Goal: Communication & Community: Answer question/provide support

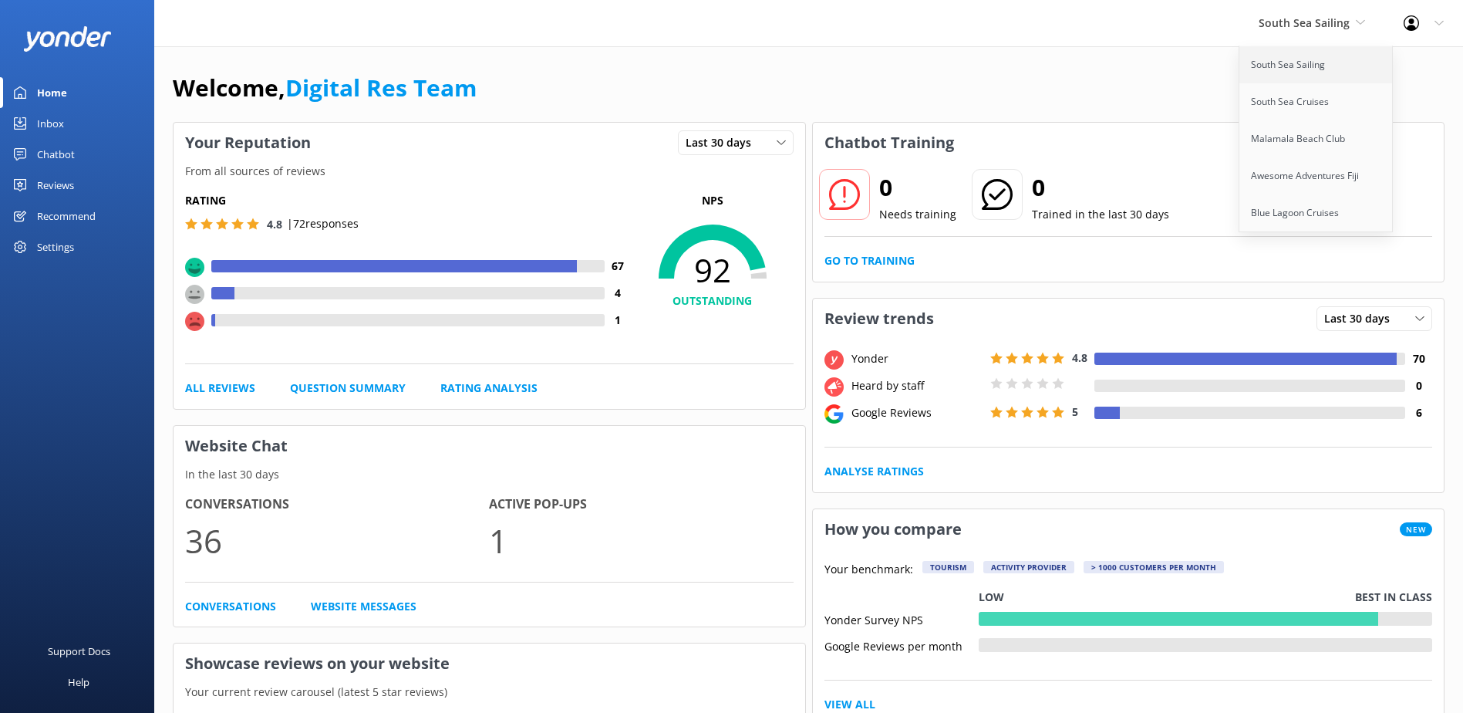
click at [1300, 78] on link "South Sea Sailing" at bounding box center [1316, 64] width 154 height 37
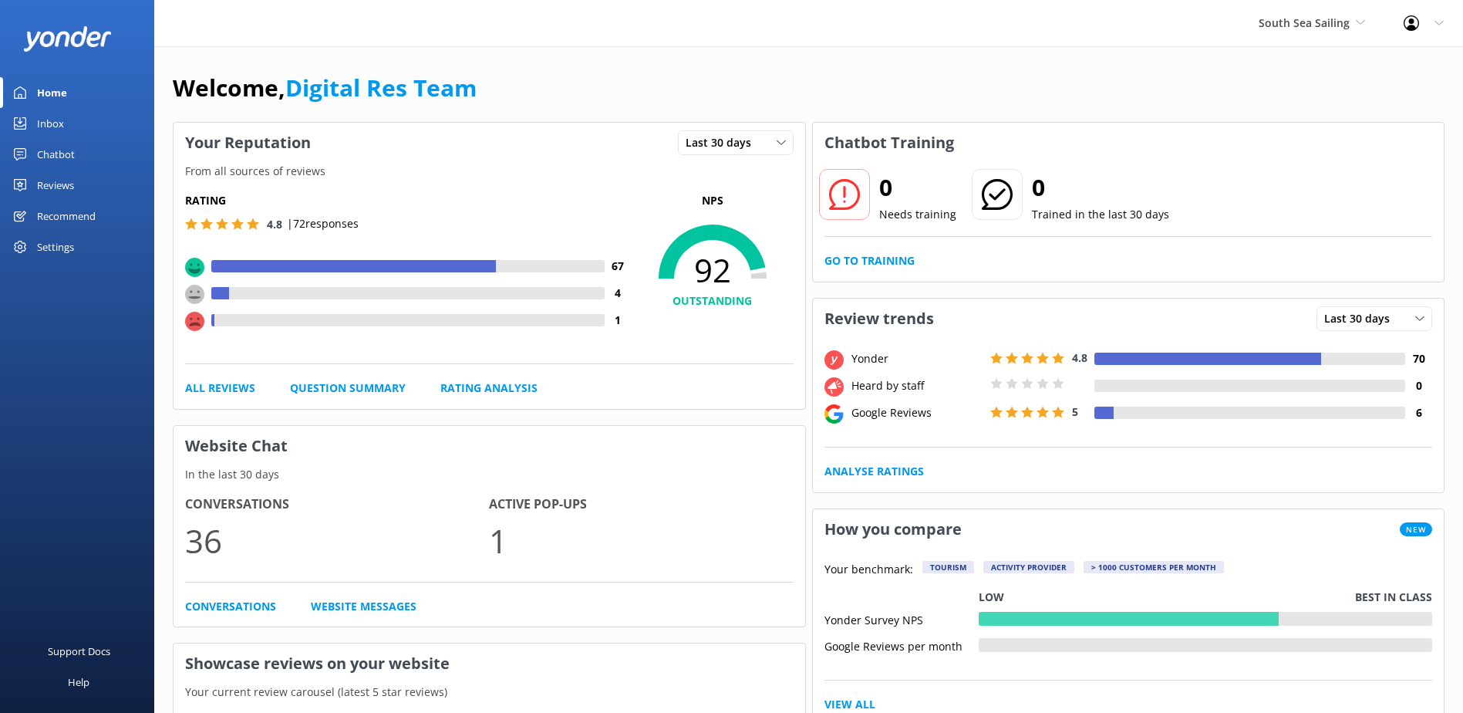
click at [89, 125] on link "Inbox" at bounding box center [77, 123] width 154 height 31
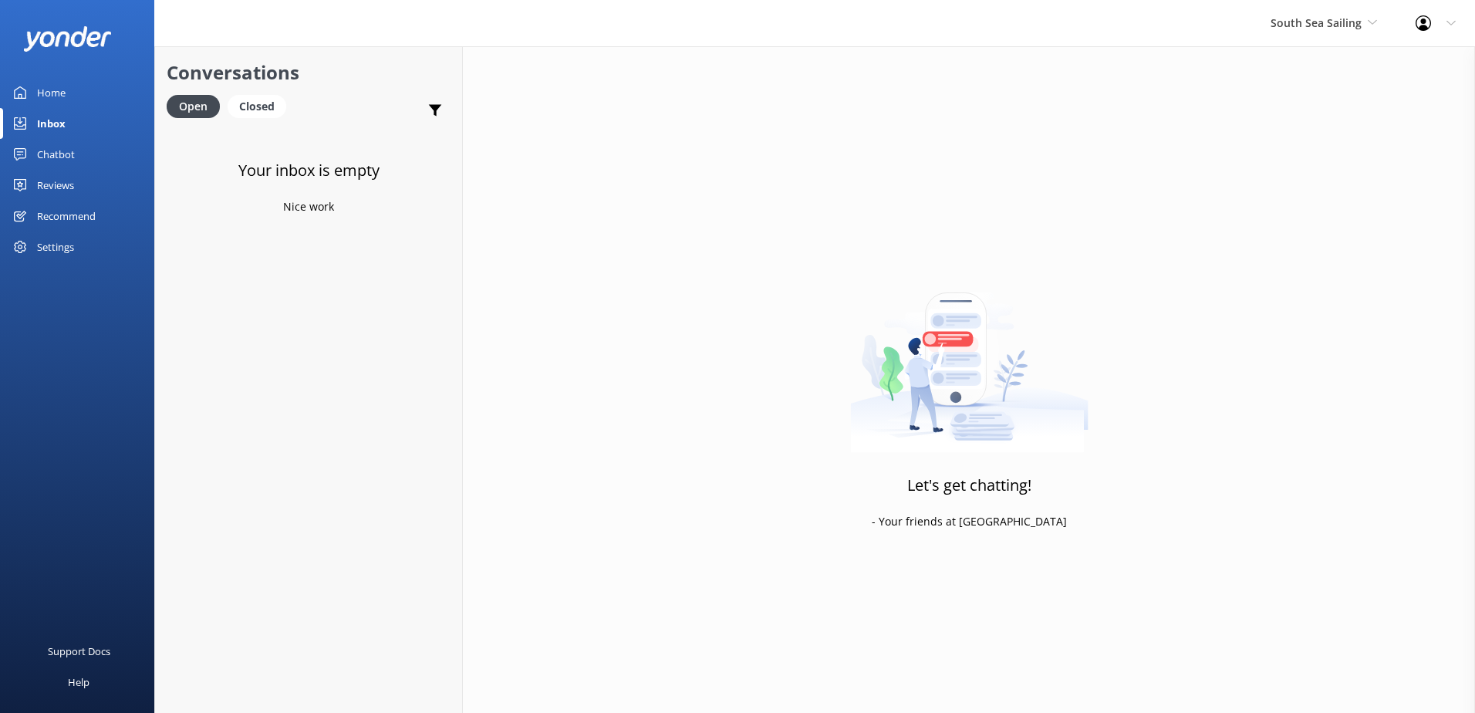
click at [1334, 35] on div "South Sea Sailing South Sea Sailing South Sea Cruises Malamala Beach Club Aweso…" at bounding box center [1323, 23] width 145 height 46
click at [1306, 96] on link "South Sea Cruises" at bounding box center [1328, 101] width 154 height 37
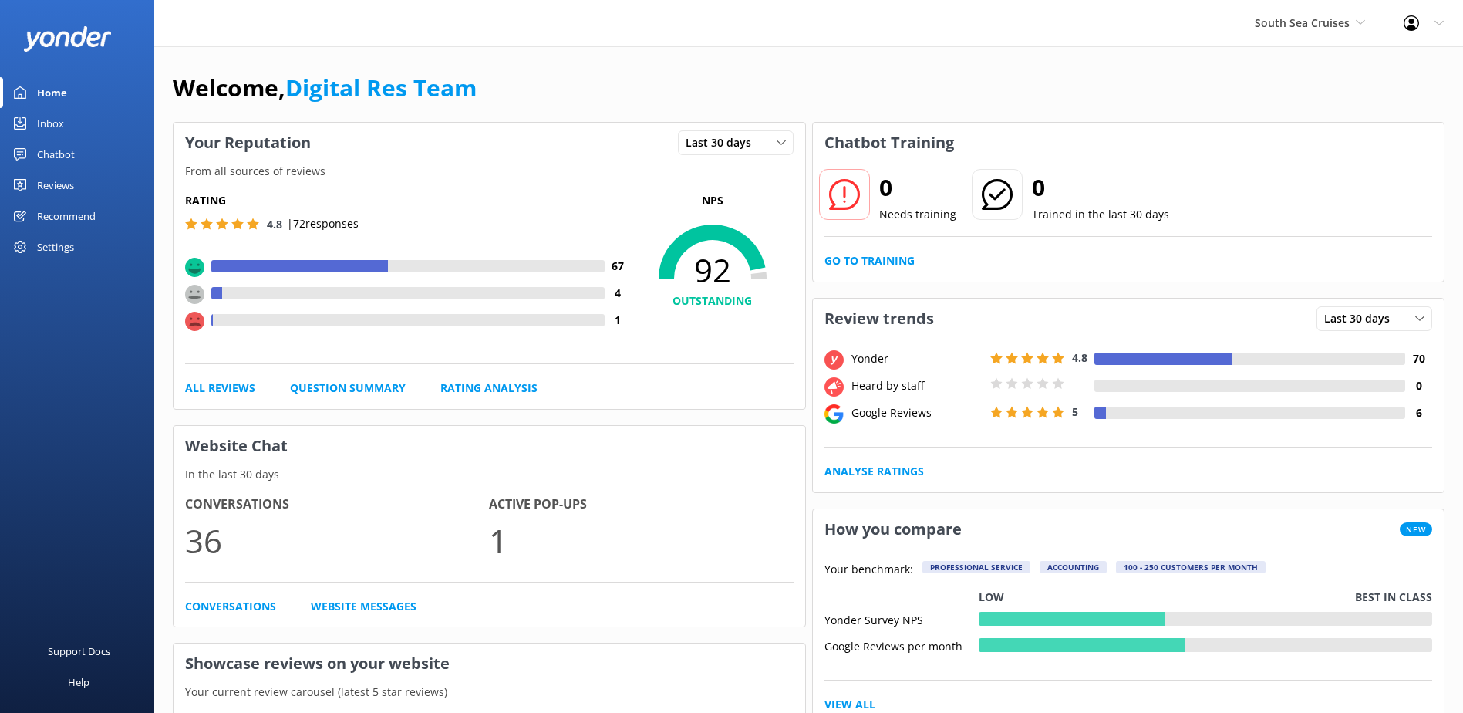
click at [24, 117] on use at bounding box center [20, 123] width 12 height 12
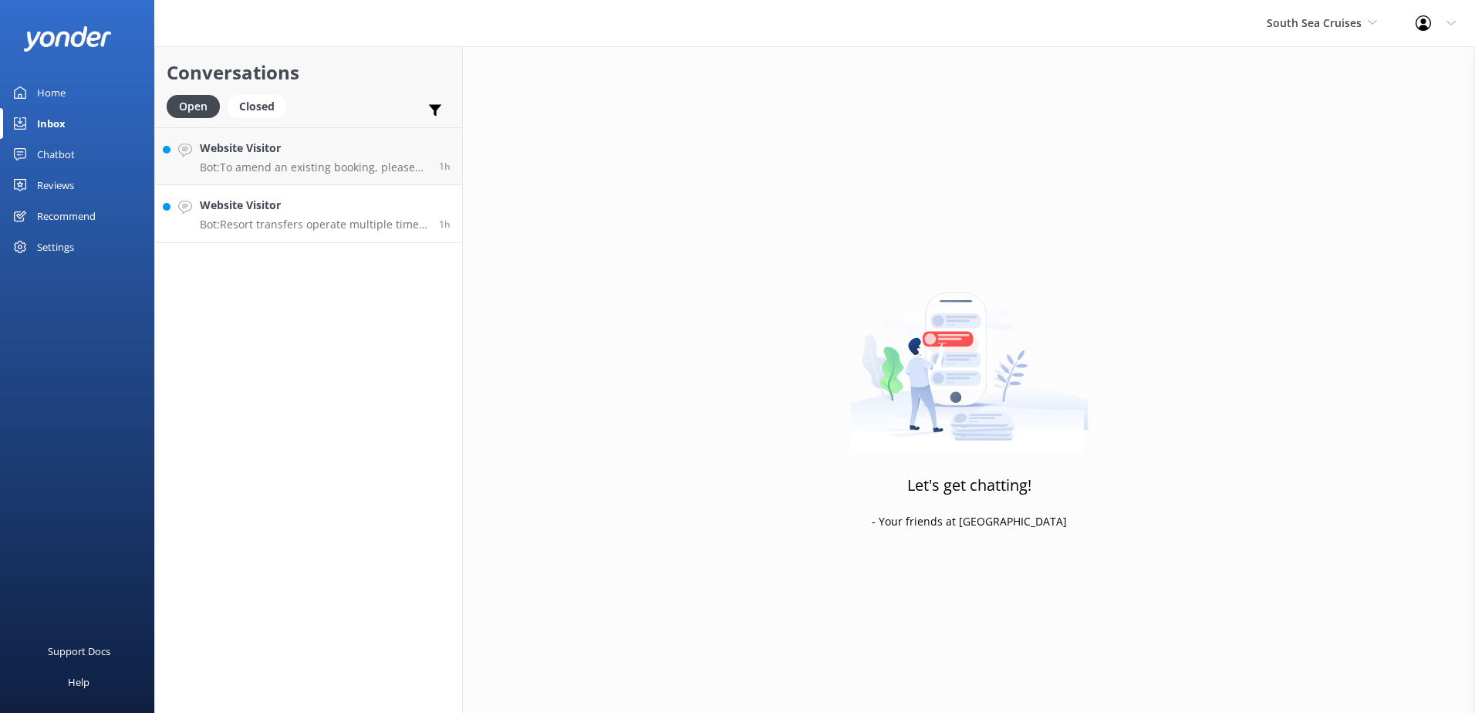
click at [267, 217] on p "Bot: Resort transfers operate multiple times a day, every day, departing from […" at bounding box center [314, 224] width 228 height 14
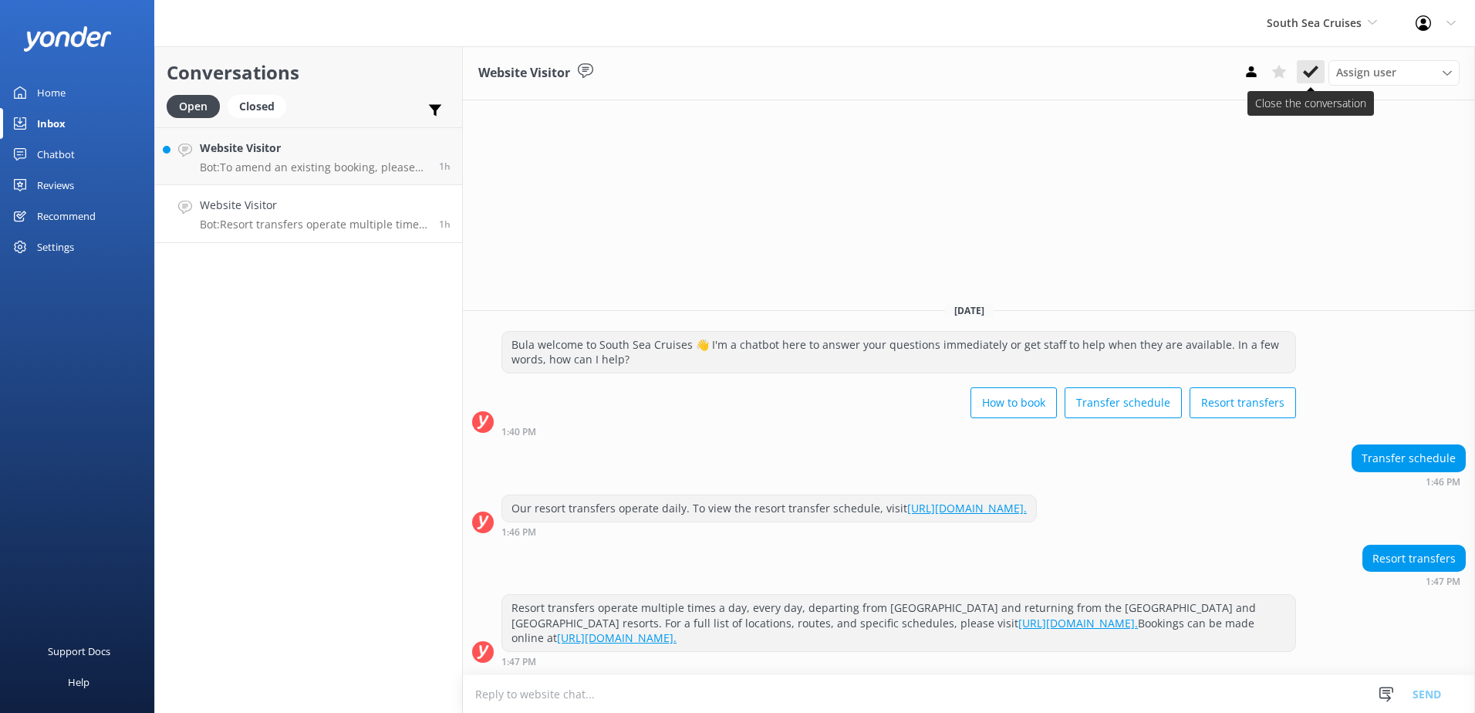
click at [1306, 79] on icon at bounding box center [1310, 71] width 15 height 15
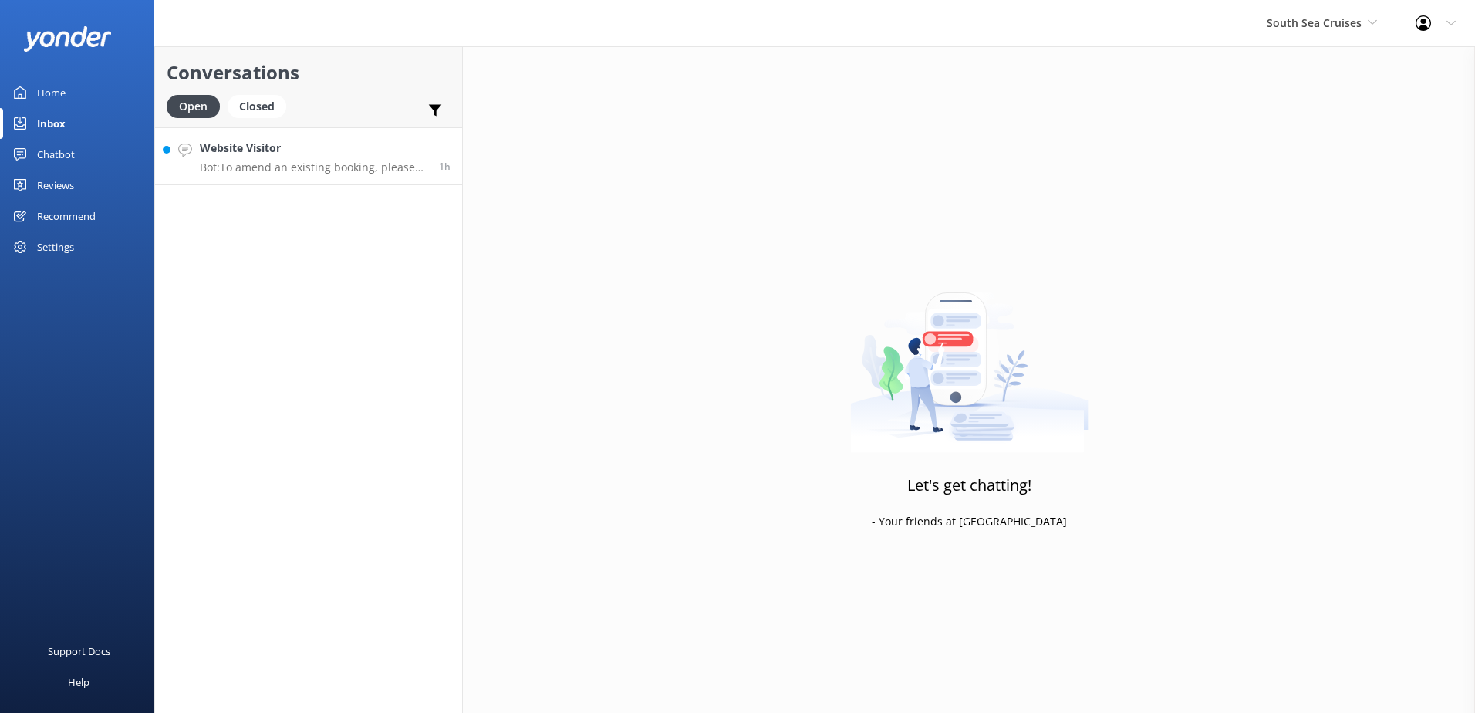
click at [348, 153] on h4 "Website Visitor" at bounding box center [314, 148] width 228 height 17
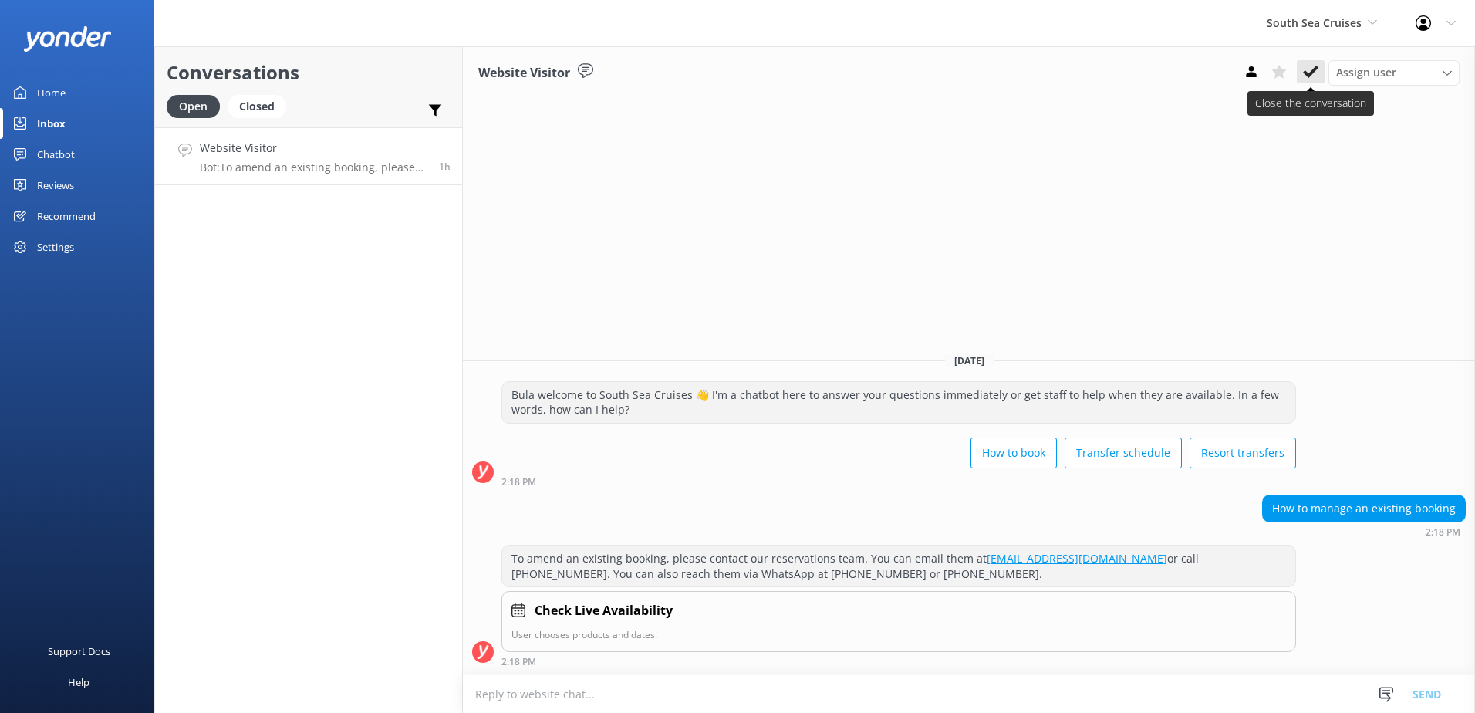
click at [1314, 69] on use at bounding box center [1310, 72] width 15 height 12
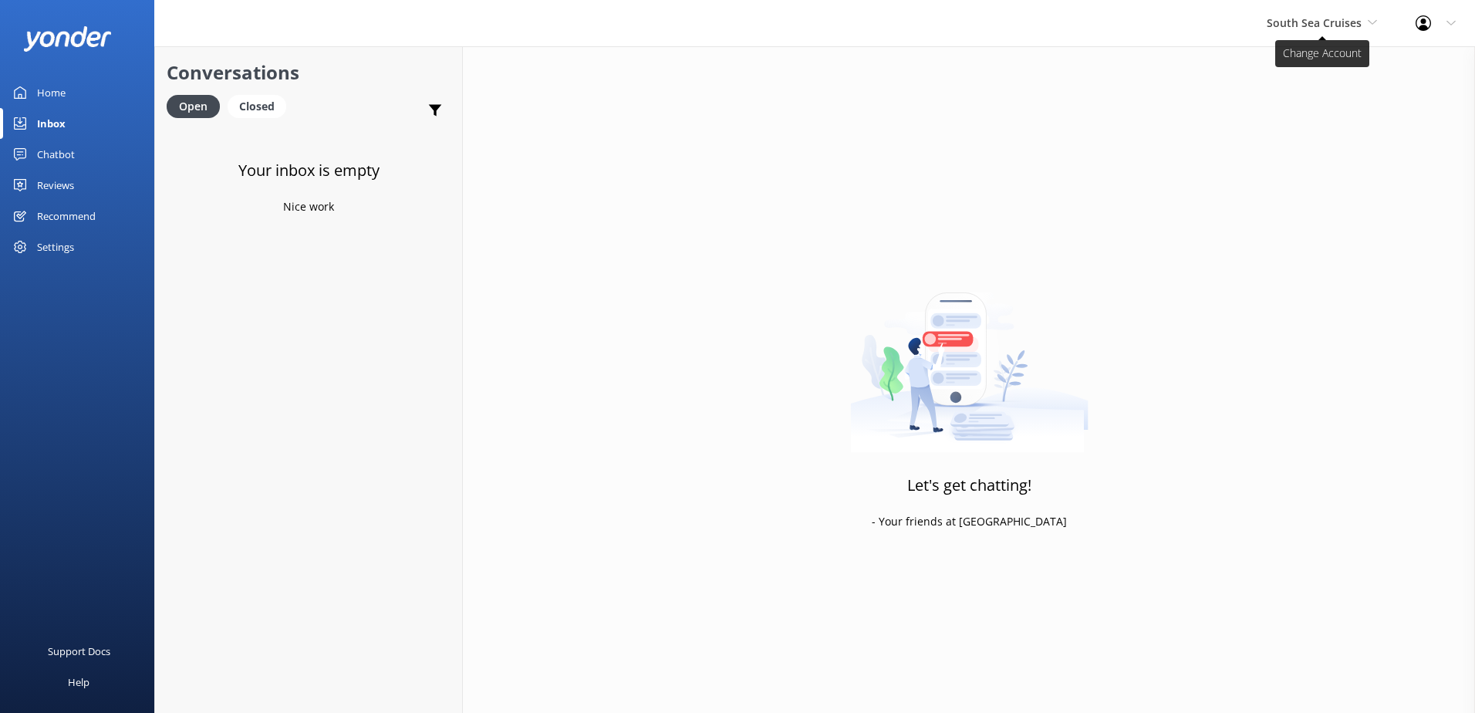
click at [1343, 31] on span "South Sea Cruises" at bounding box center [1321, 23] width 110 height 17
click at [1298, 149] on link "Malamala Beach Club" at bounding box center [1324, 138] width 154 height 37
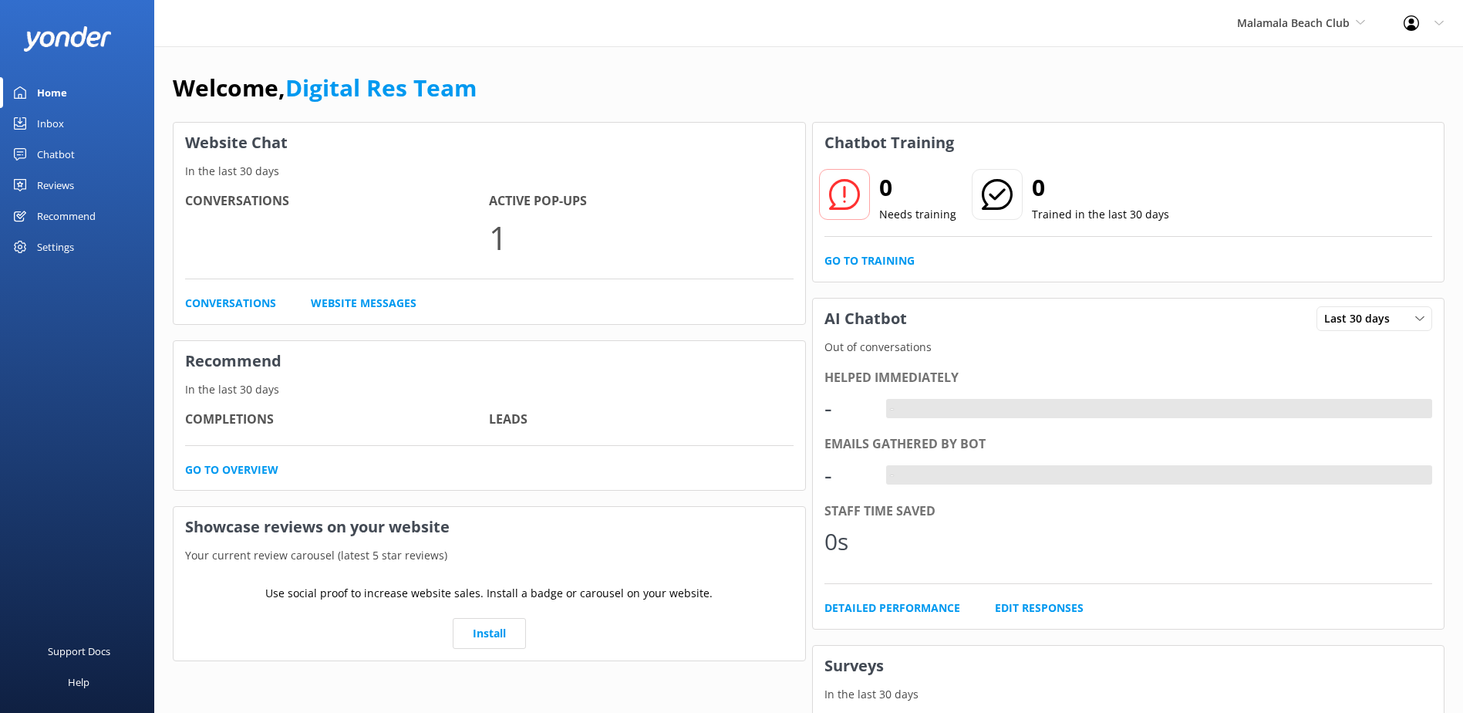
click at [43, 122] on div "Inbox" at bounding box center [50, 123] width 27 height 31
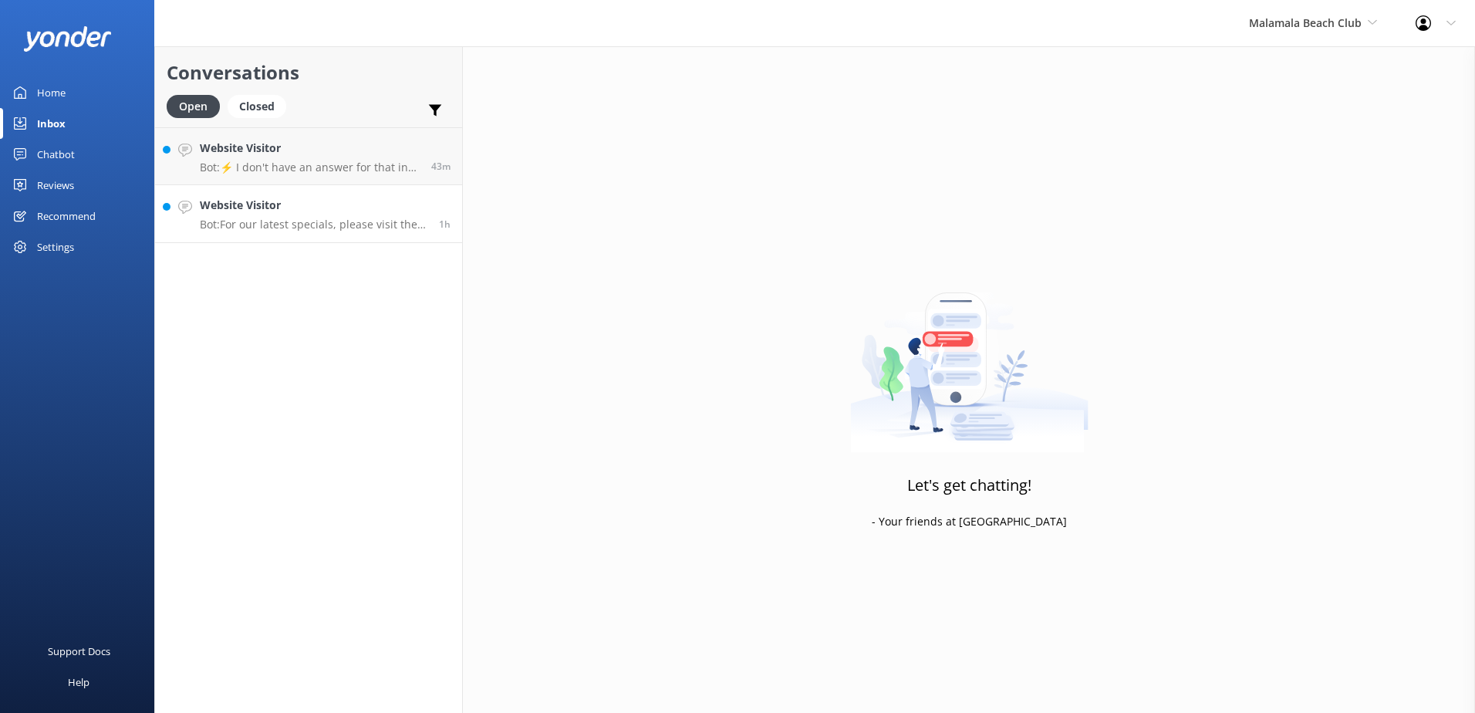
click at [325, 204] on h4 "Website Visitor" at bounding box center [314, 205] width 228 height 17
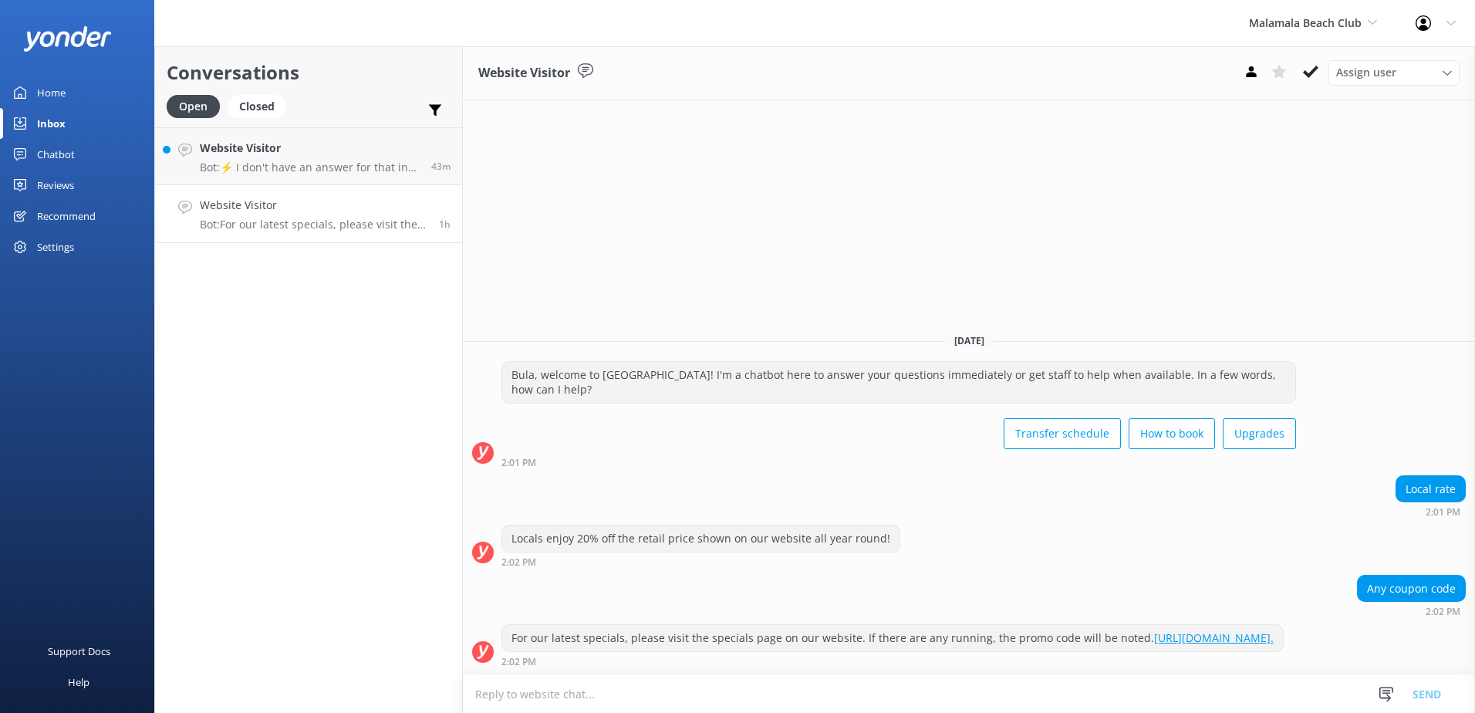
drag, startPoint x: 1310, startPoint y: 73, endPoint x: 1158, endPoint y: 111, distance: 155.8
click at [1310, 73] on use at bounding box center [1310, 72] width 15 height 12
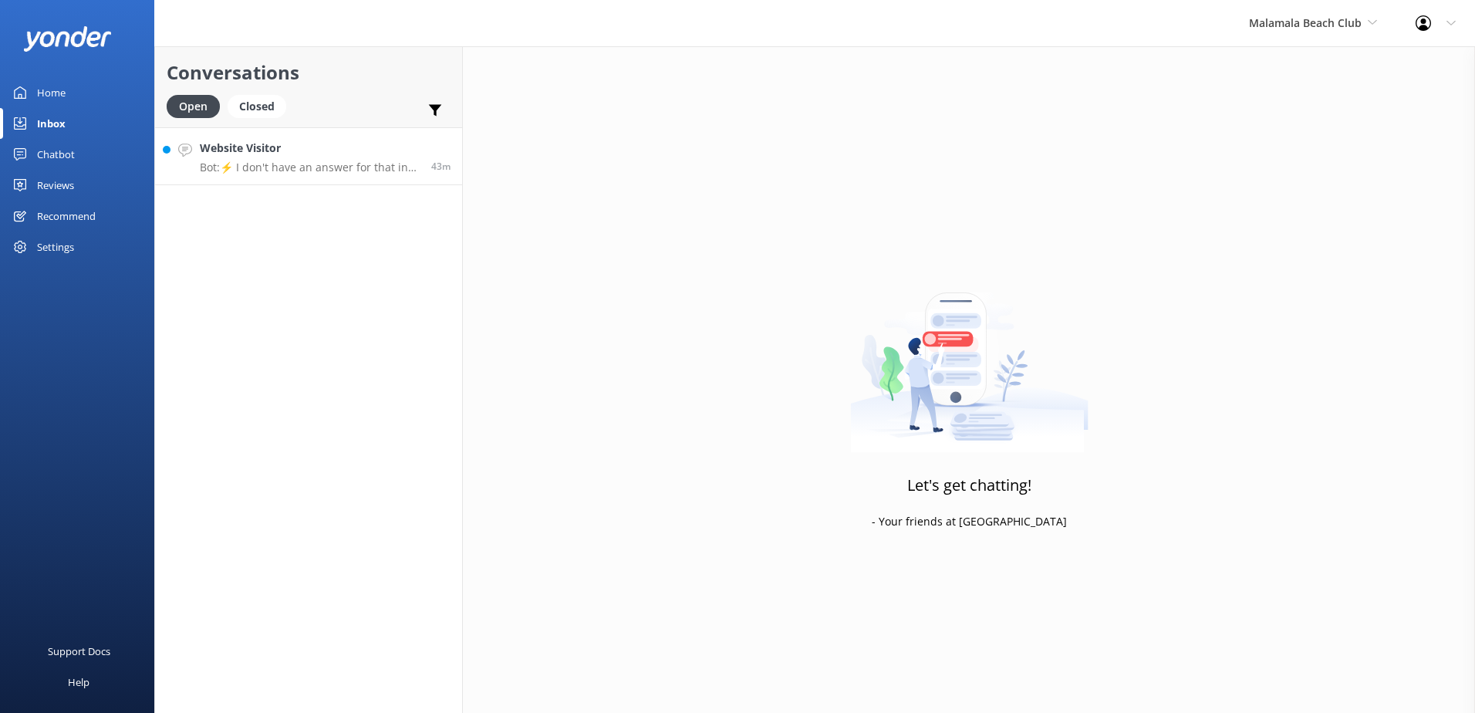
click at [403, 175] on link "Website Visitor Bot: ⚡ I don't have an answer for that in my knowledge base. Pl…" at bounding box center [308, 156] width 307 height 58
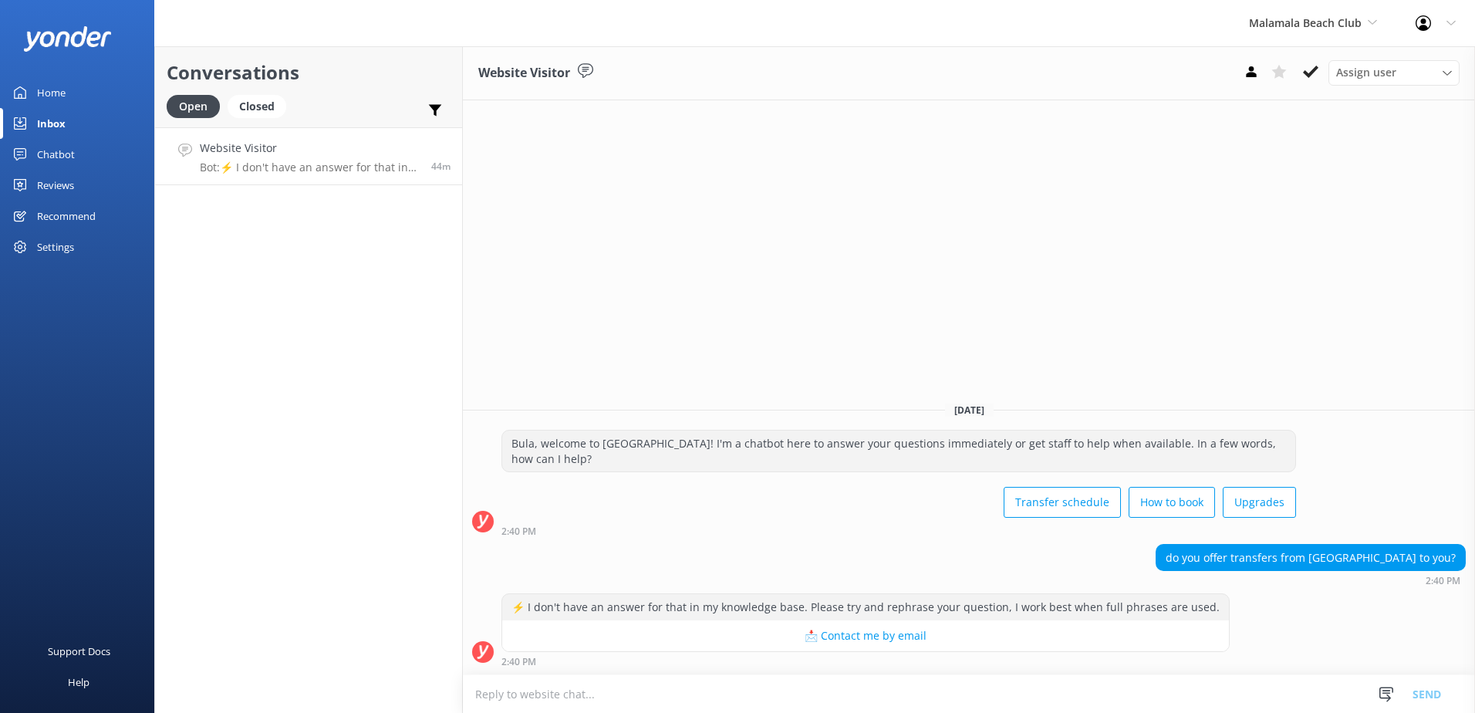
click at [838, 685] on textarea at bounding box center [969, 694] width 1012 height 38
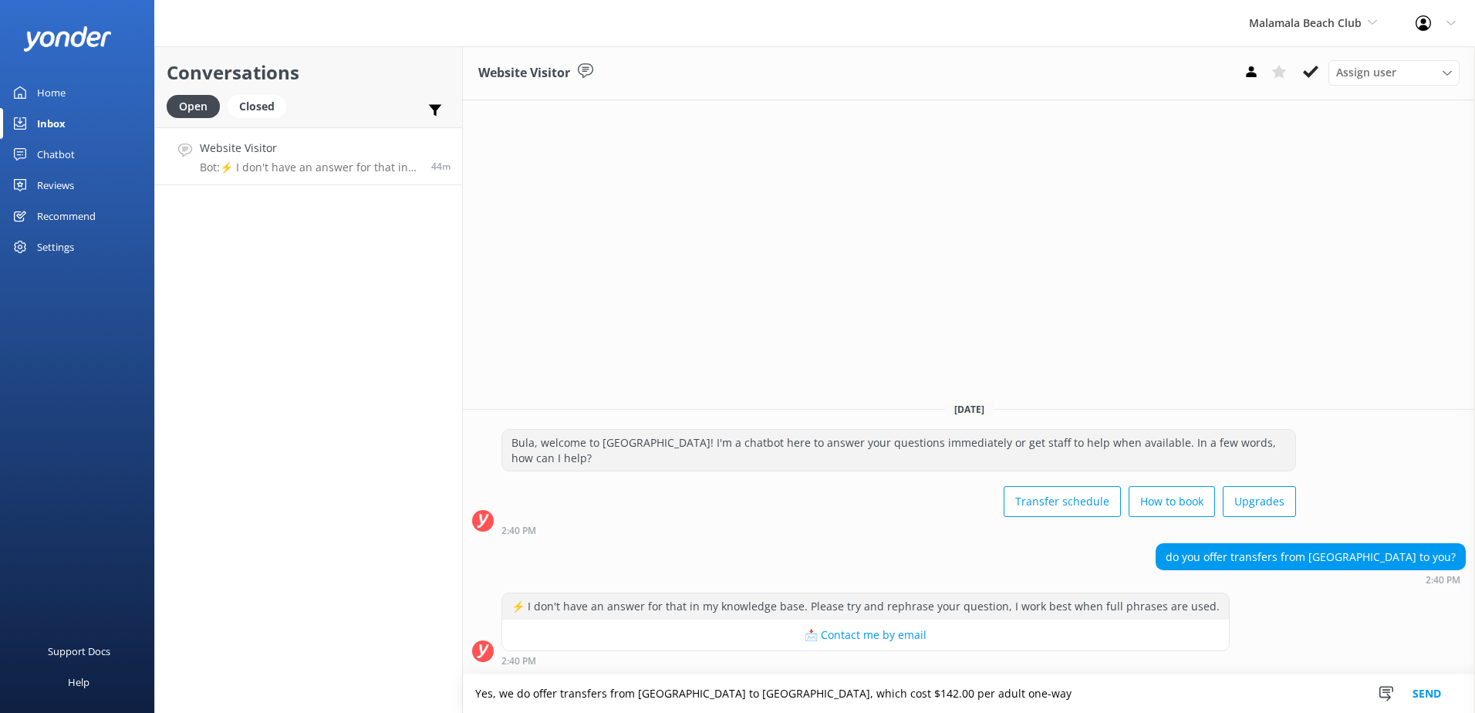
click at [1169, 696] on textarea "Yes, we do offer transfers from Beachcomber to Port Denarau, which cost $142.00…" at bounding box center [969, 693] width 1012 height 39
type textarea "Yes, we do offer transfers from Beachcomber to Port Denarau, which cost $142.00…"
click at [1435, 691] on button "Send" at bounding box center [1426, 693] width 58 height 39
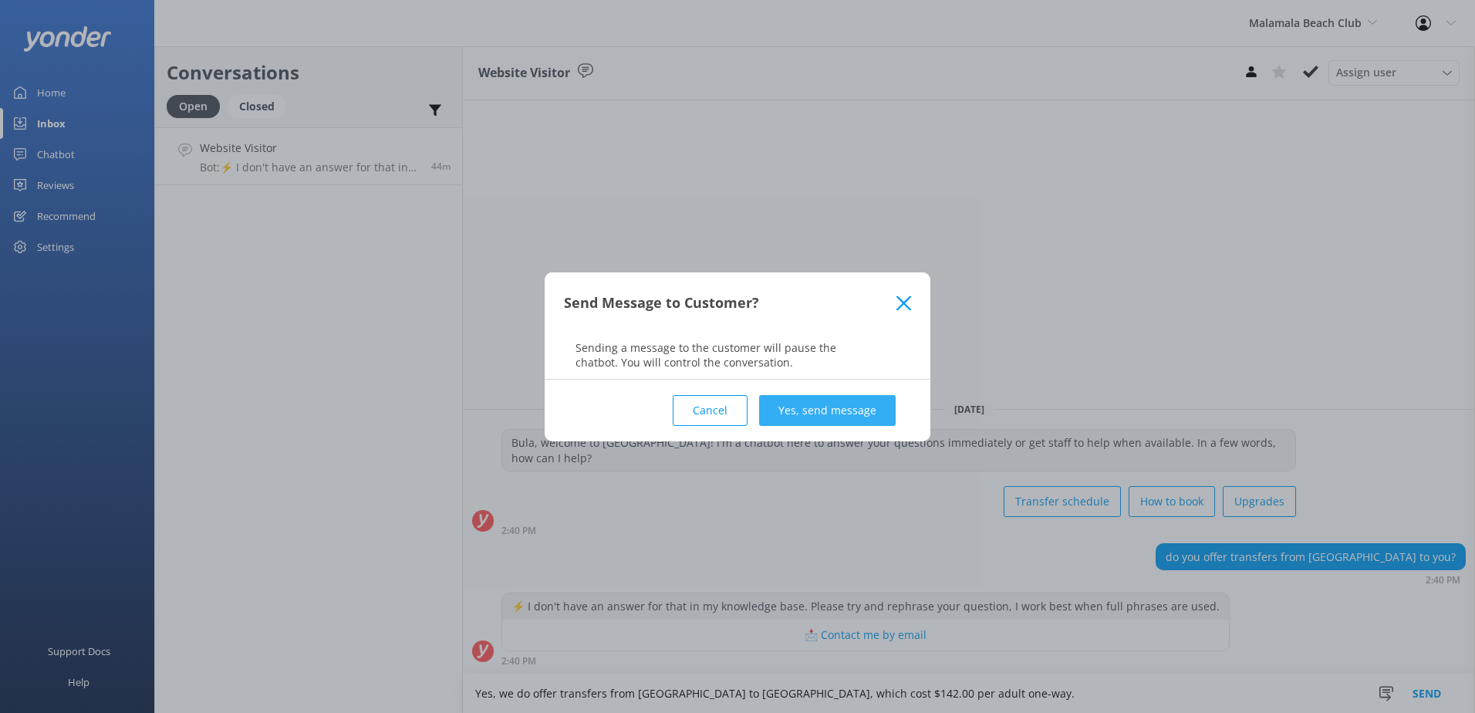
click at [838, 420] on button "Yes, send message" at bounding box center [827, 410] width 137 height 31
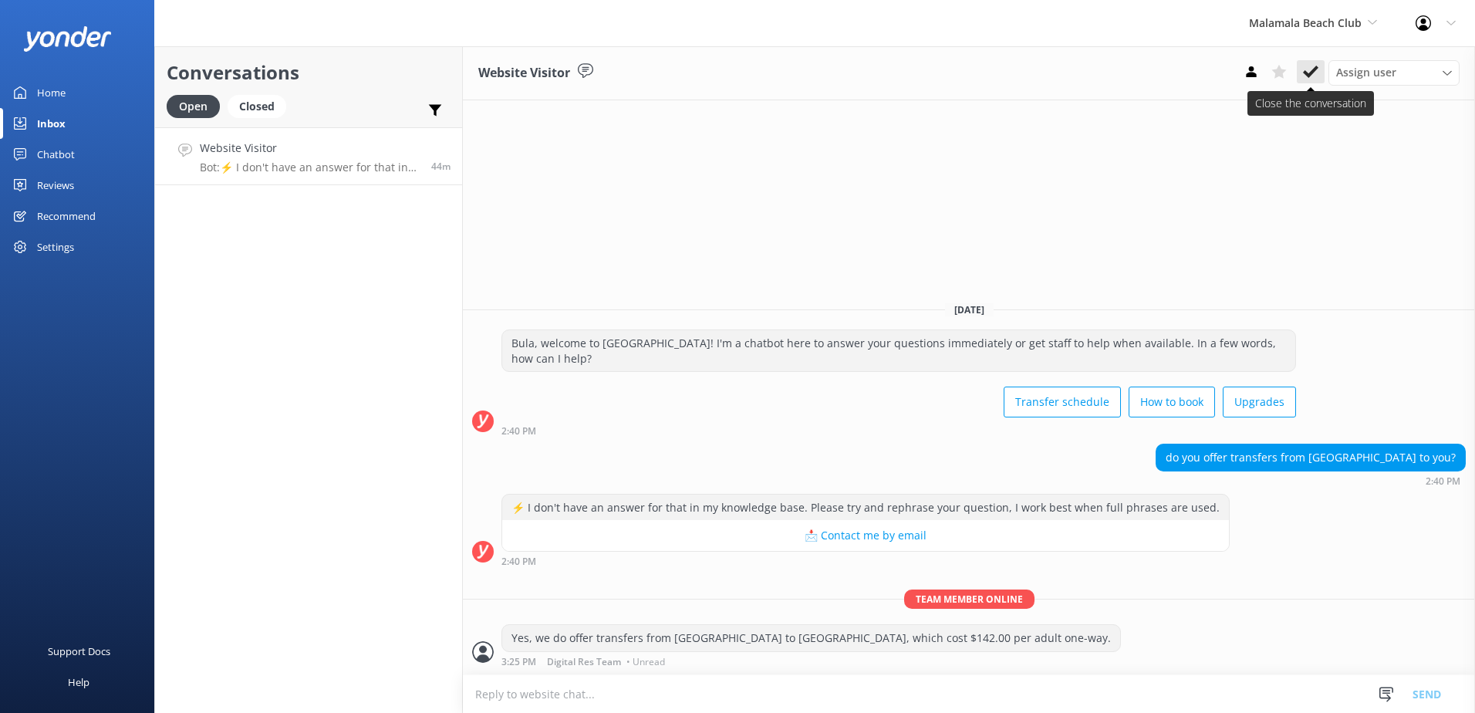
click at [1312, 79] on icon at bounding box center [1310, 71] width 15 height 15
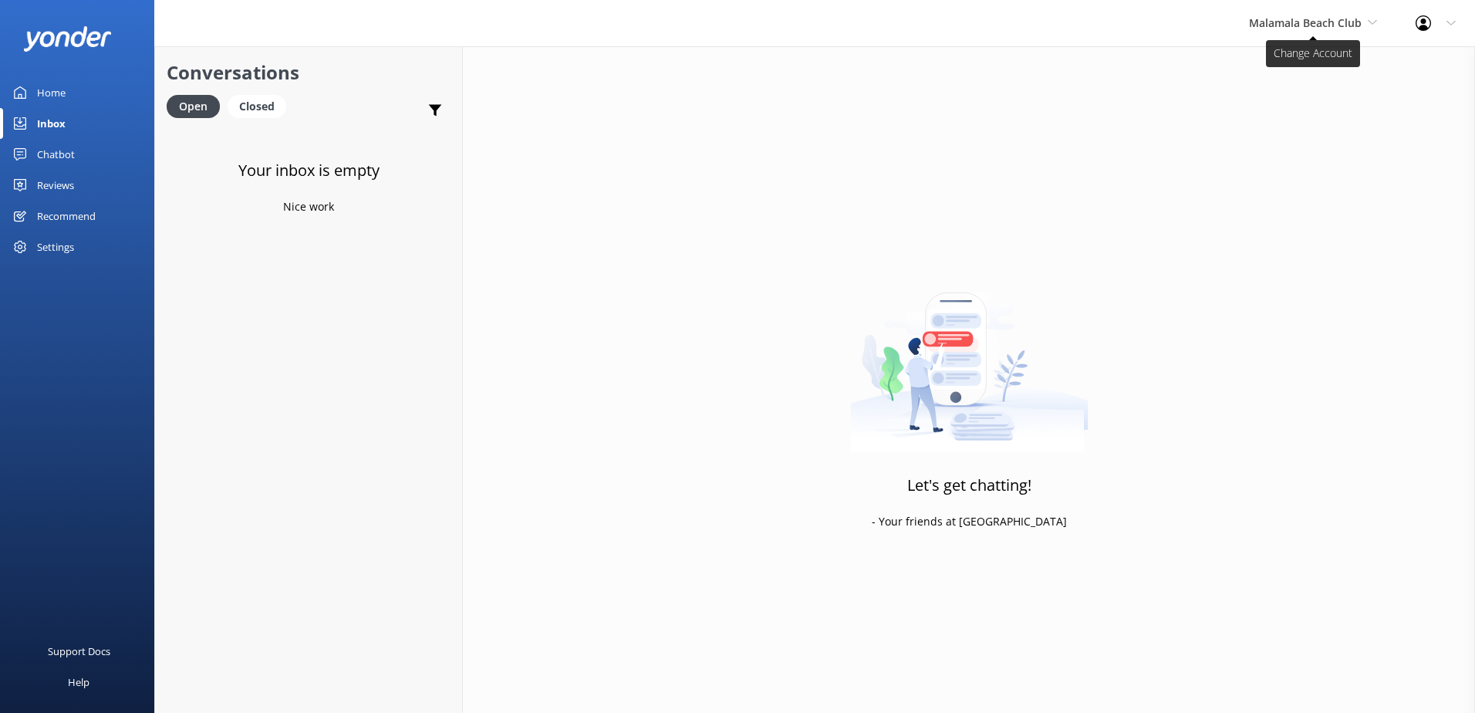
click at [1317, 30] on span "Malamala Beach Club" at bounding box center [1313, 23] width 128 height 17
click at [1317, 175] on link "Awesome Adventures Fiji" at bounding box center [1306, 175] width 154 height 37
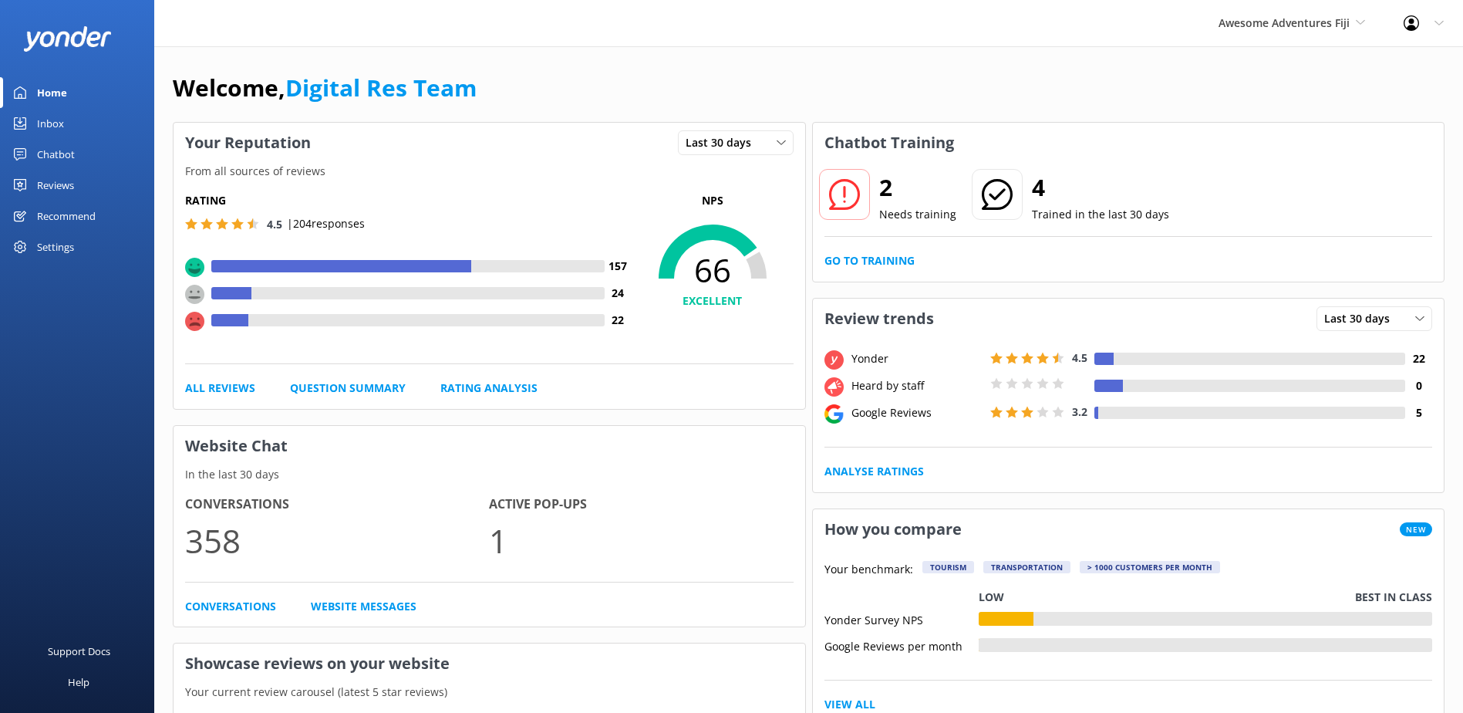
click at [54, 117] on div "Inbox" at bounding box center [50, 123] width 27 height 31
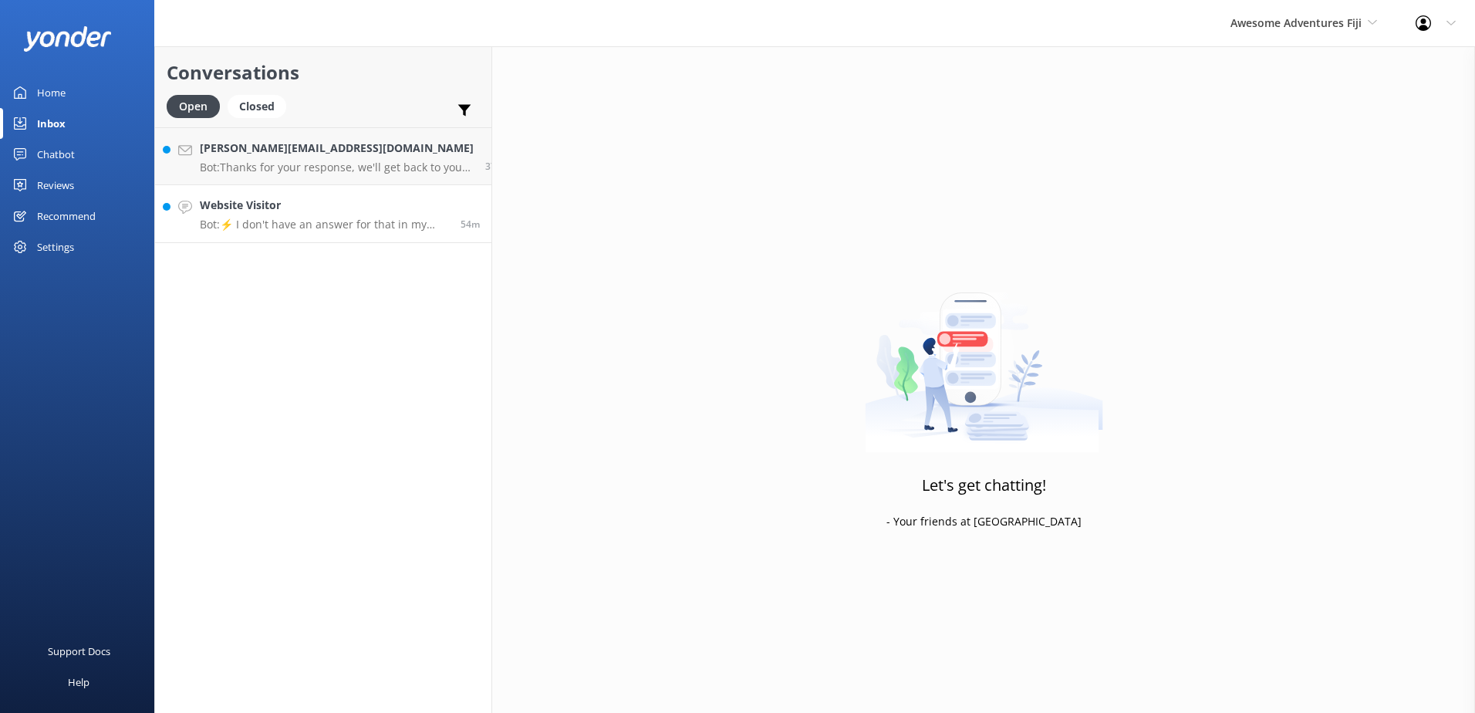
click at [271, 201] on h4 "Website Visitor" at bounding box center [324, 205] width 249 height 17
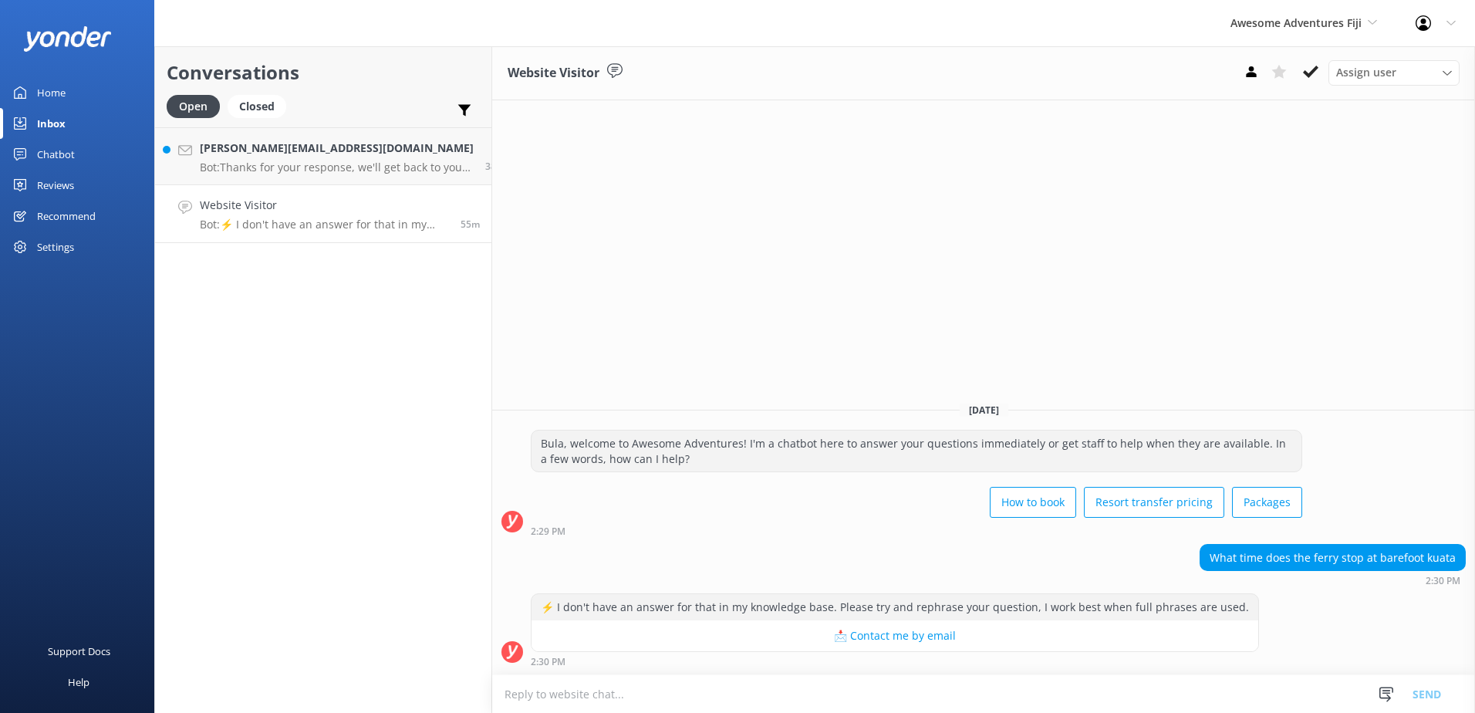
click at [974, 687] on textarea at bounding box center [983, 694] width 983 height 38
type textarea "Please note you depart at 8.45am and arriving to Barefoot Kuata at 10.30am."
click at [1432, 686] on button "Send" at bounding box center [1426, 693] width 58 height 39
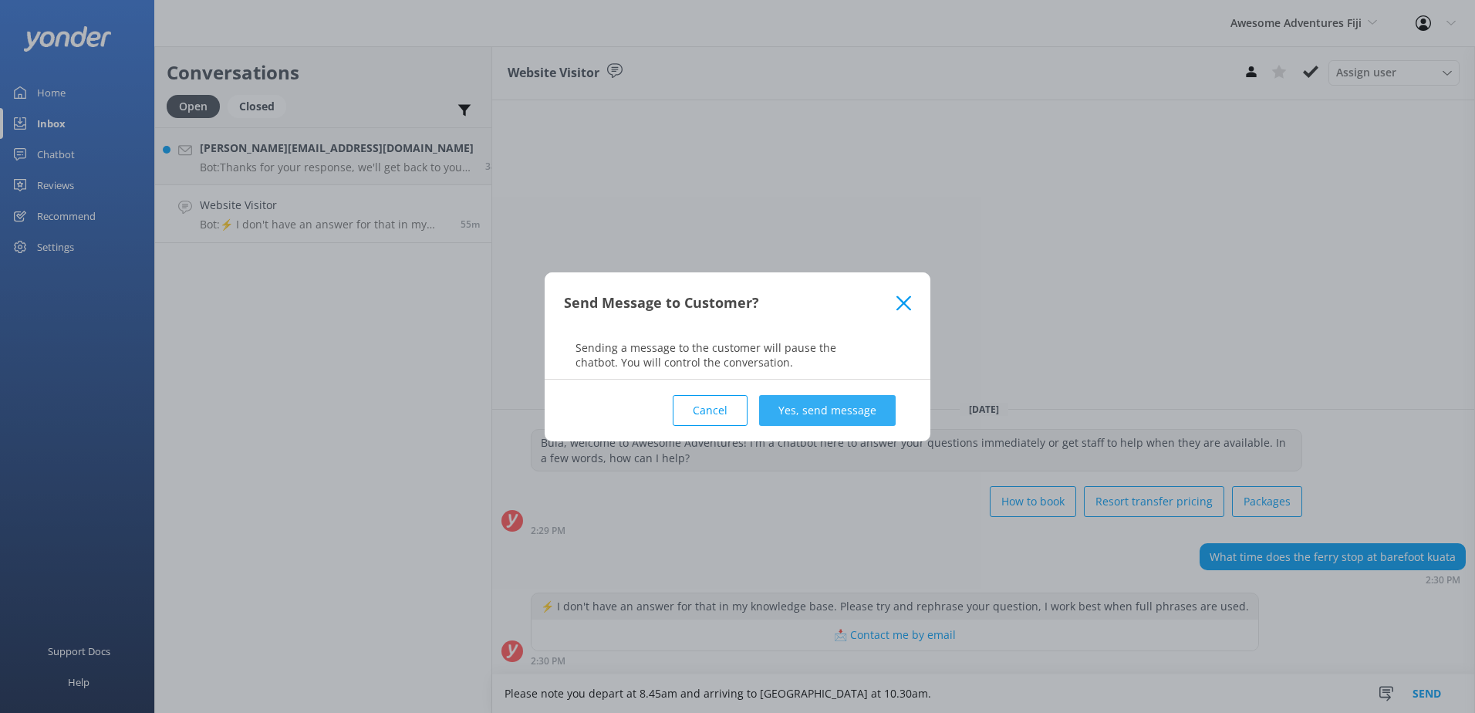
click at [853, 418] on button "Yes, send message" at bounding box center [827, 410] width 137 height 31
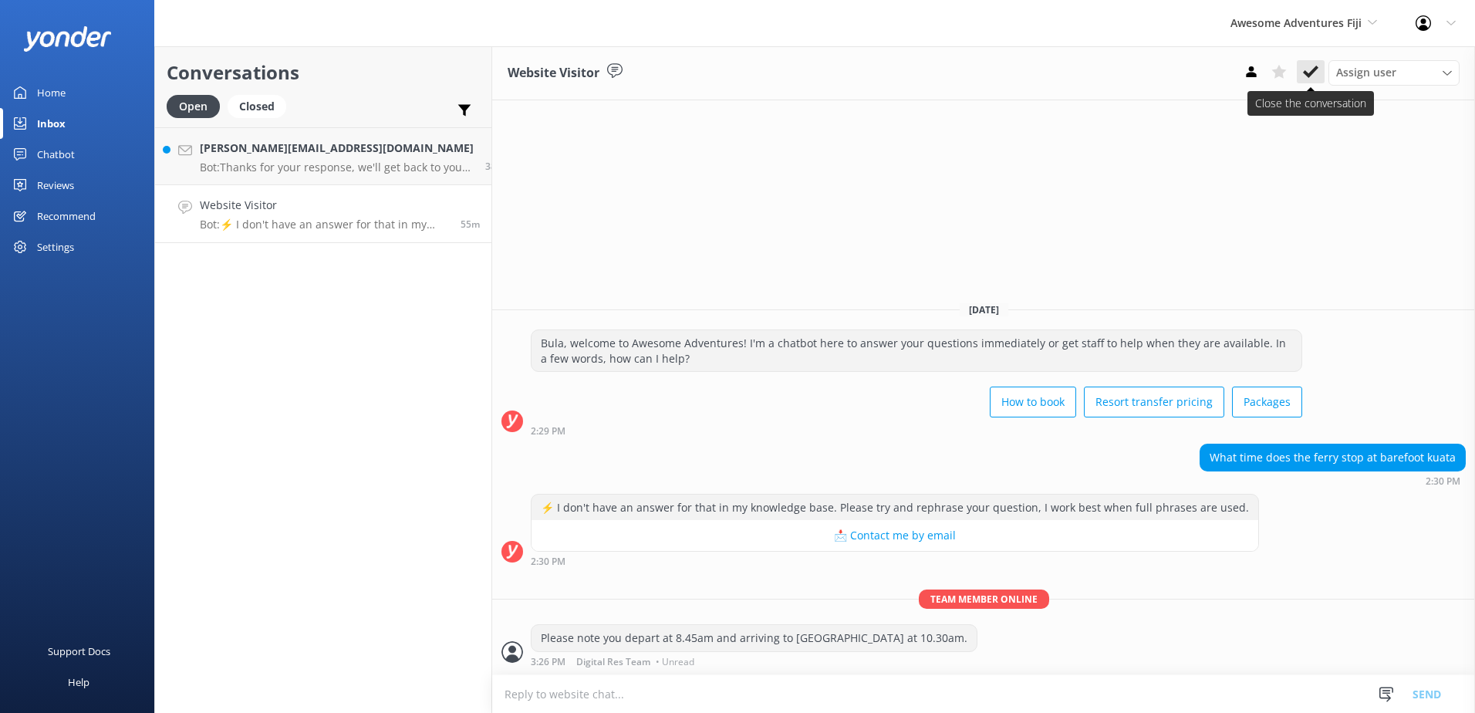
click at [1320, 71] on button at bounding box center [1310, 71] width 28 height 23
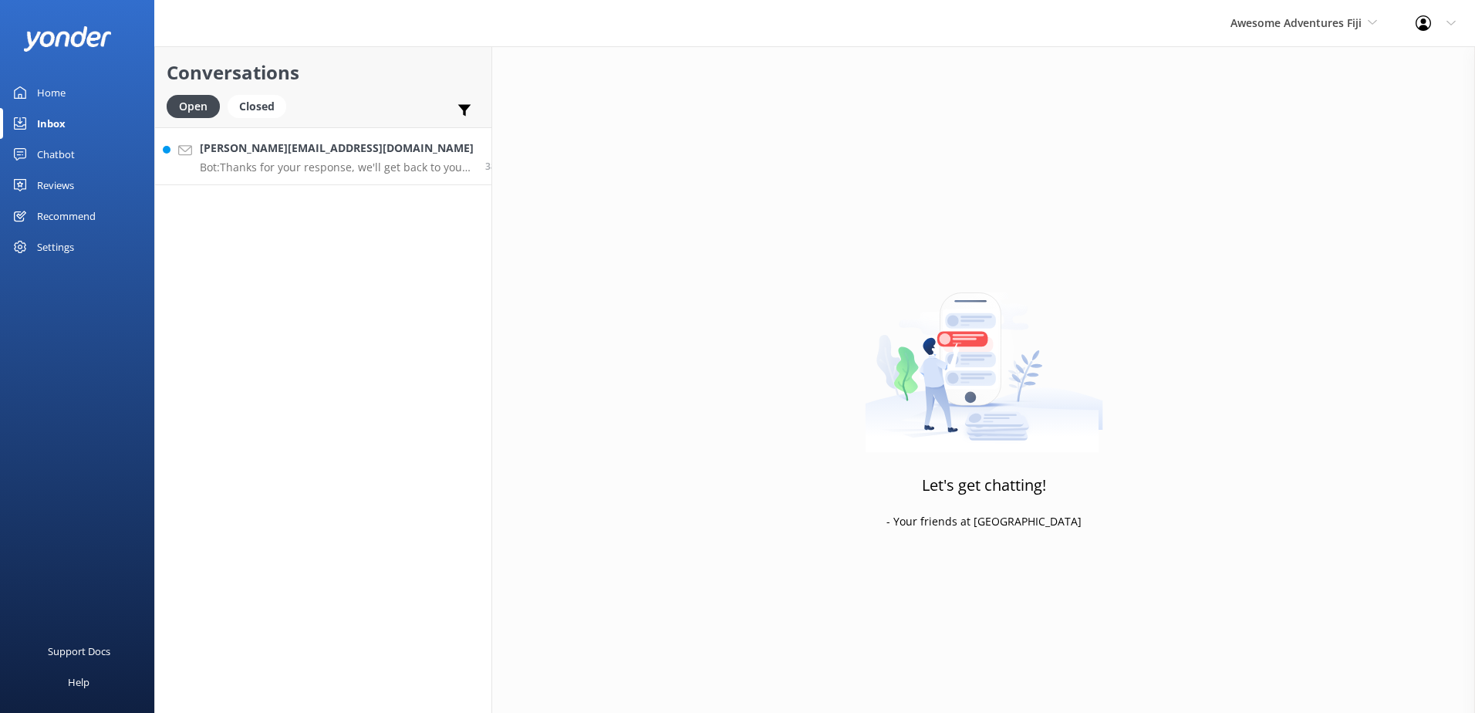
click at [359, 169] on p "Bot: Thanks for your response, we'll get back to you as soon as we can during o…" at bounding box center [337, 167] width 274 height 14
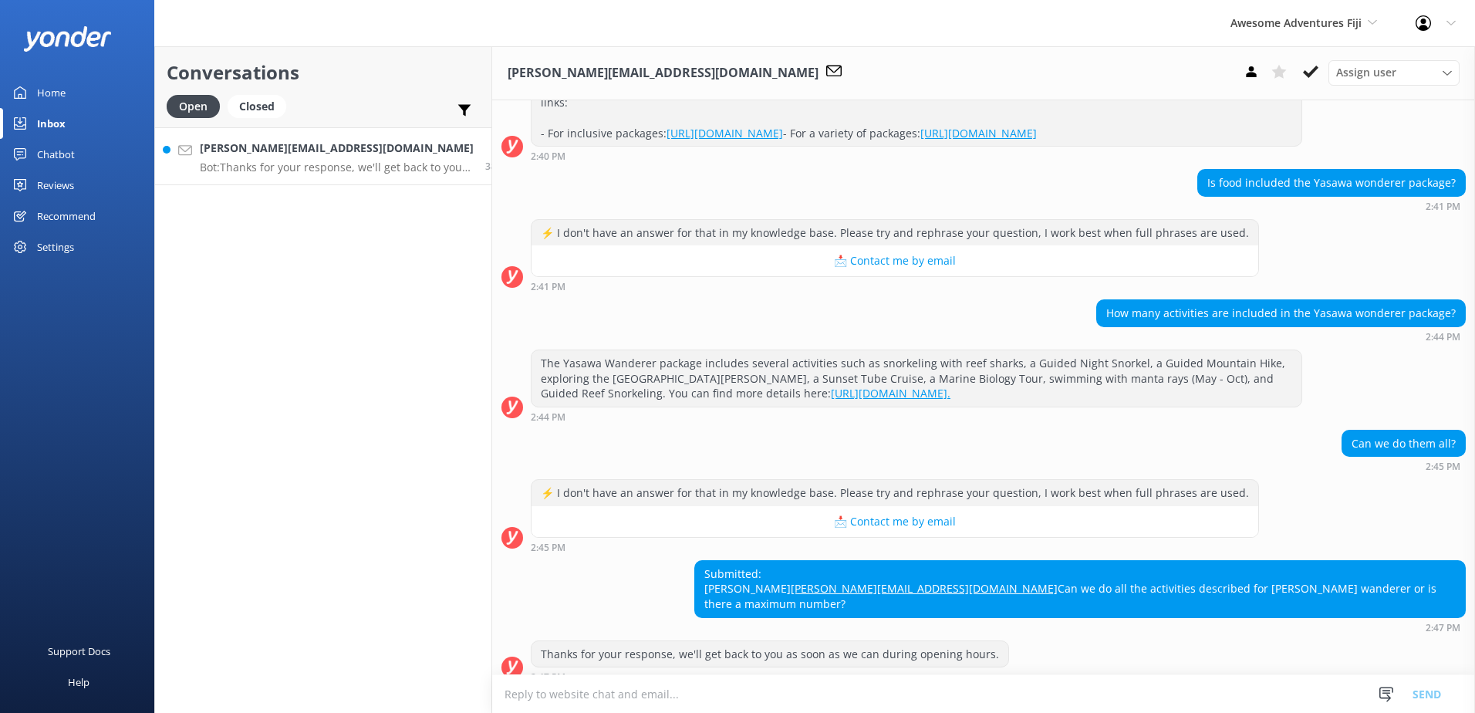
scroll to position [261, 0]
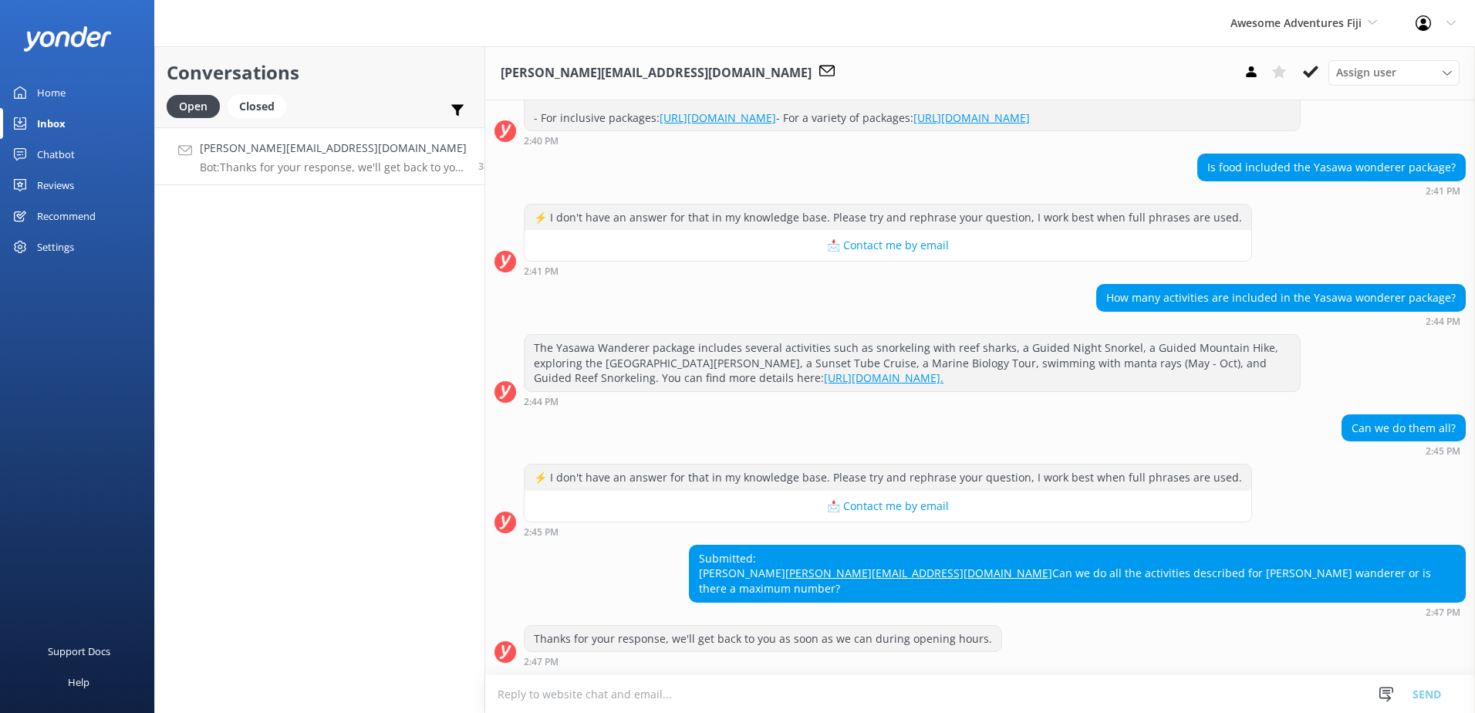
click at [830, 700] on textarea at bounding box center [980, 694] width 990 height 38
type textarea "Y"
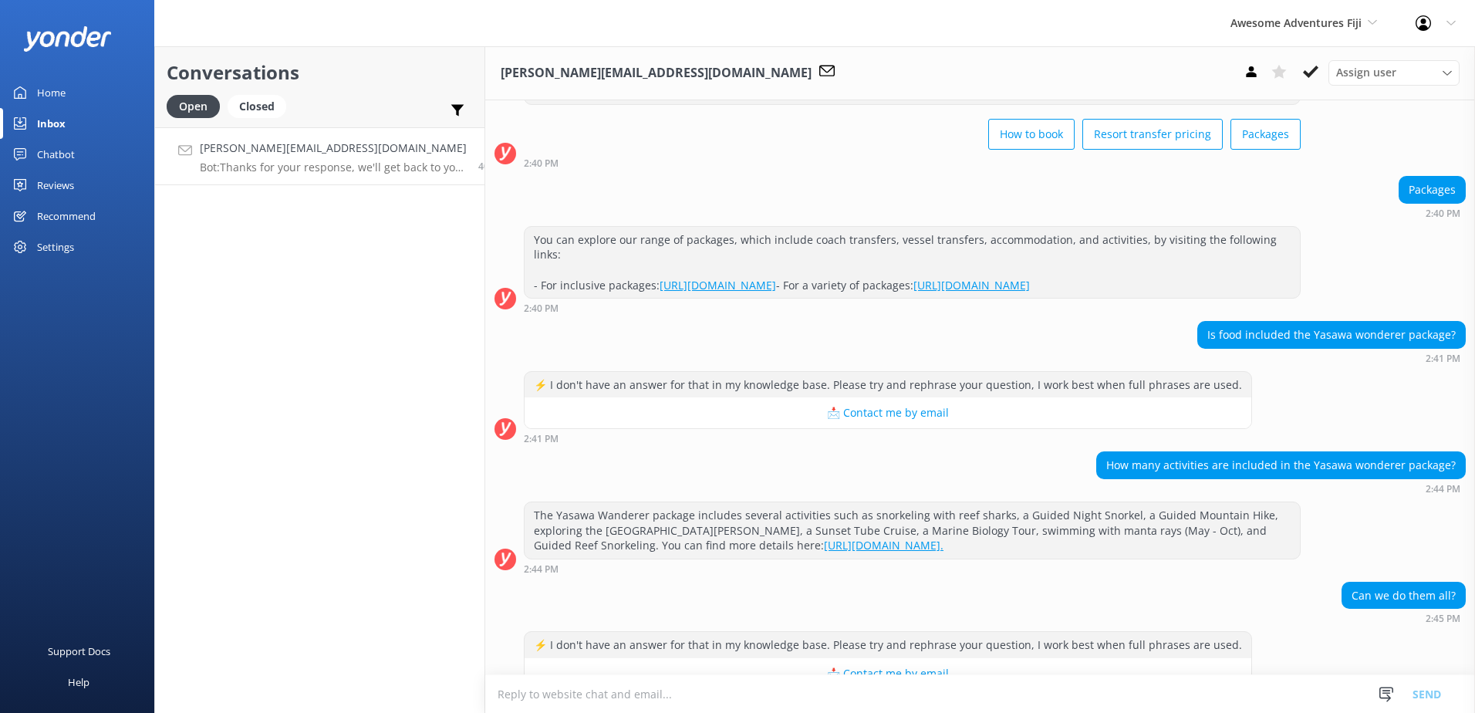
scroll to position [261, 0]
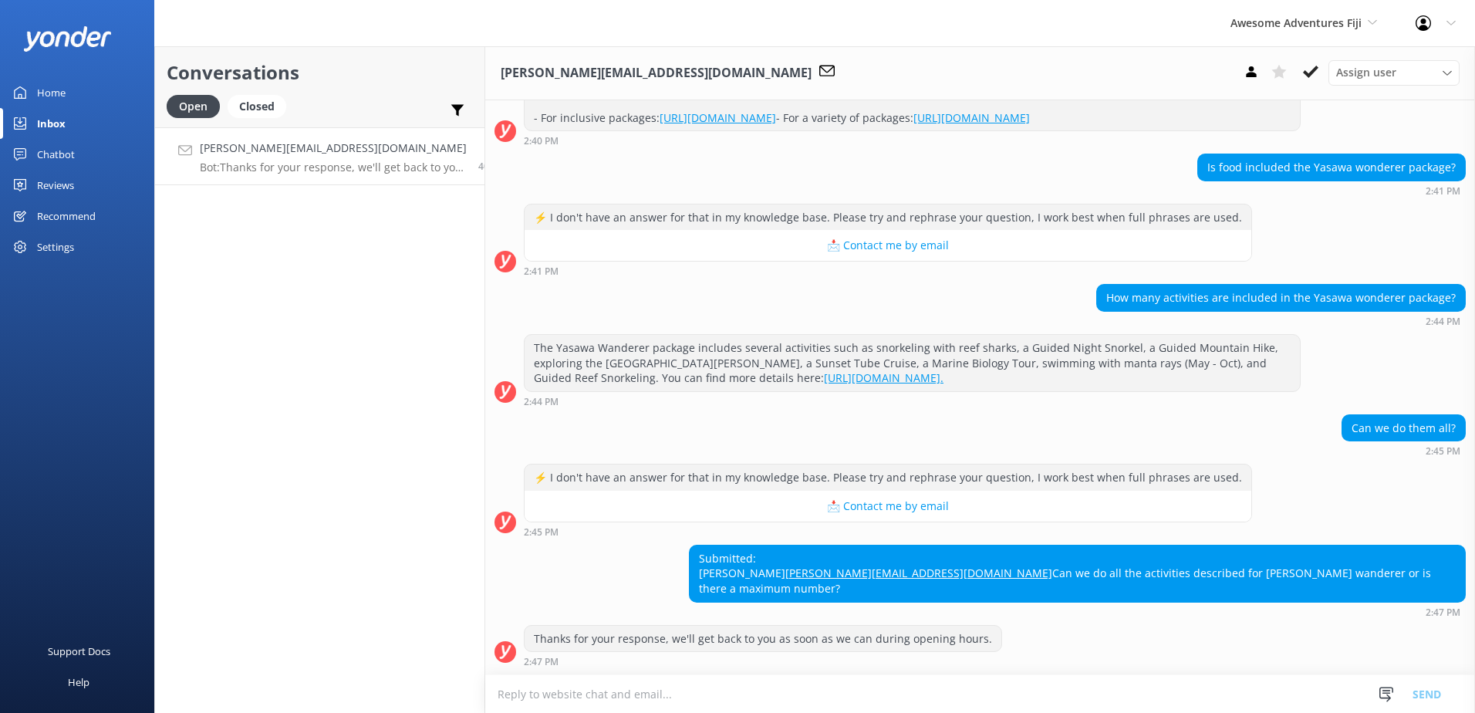
click at [670, 685] on textarea at bounding box center [980, 694] width 990 height 38
type textarea "p"
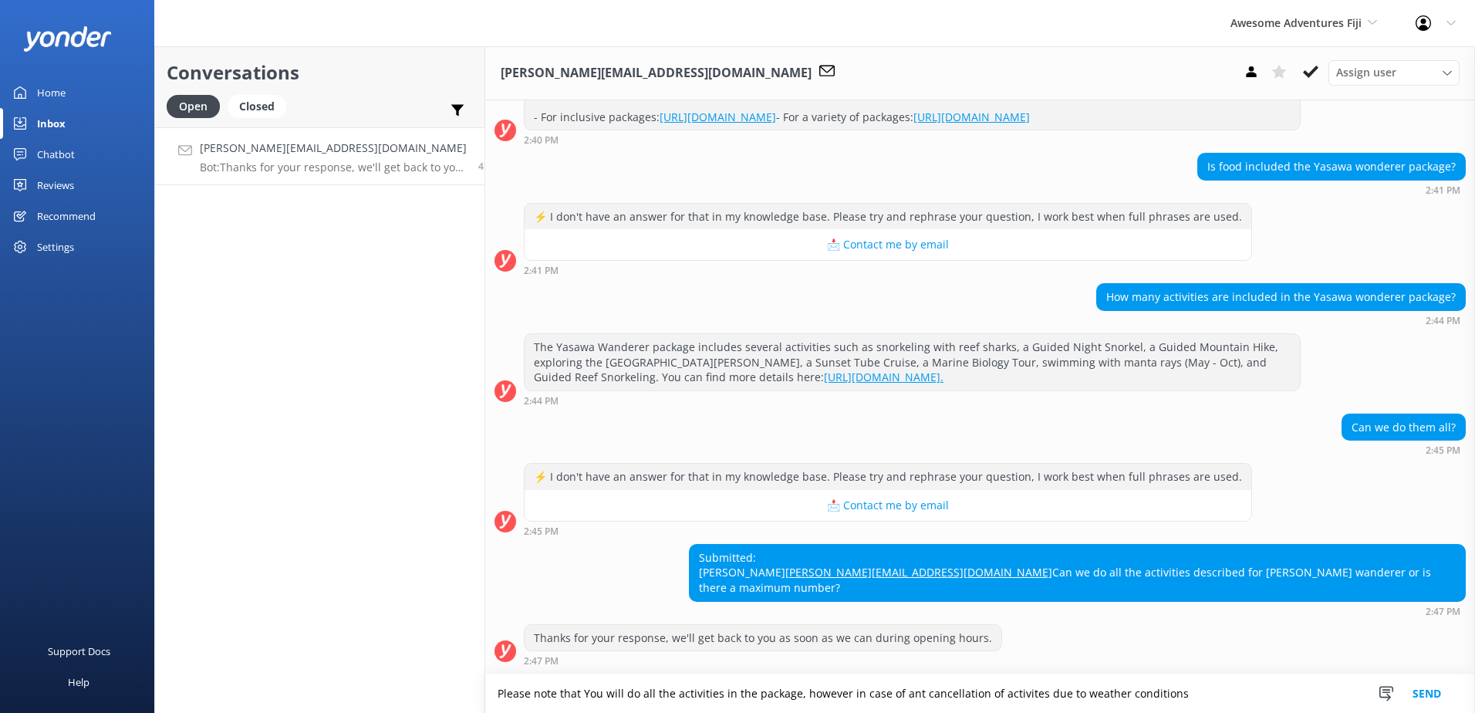
click at [1006, 689] on textarea "Please note that You will do all the activities in the package, however in case…" at bounding box center [980, 693] width 990 height 39
click at [1003, 695] on textarea "Please note that You will do all the activities in the package, however in case…" at bounding box center [980, 693] width 990 height 39
click at [1181, 694] on textarea "Please note that You will do all the activities in the package, however in case…" at bounding box center [980, 693] width 990 height 39
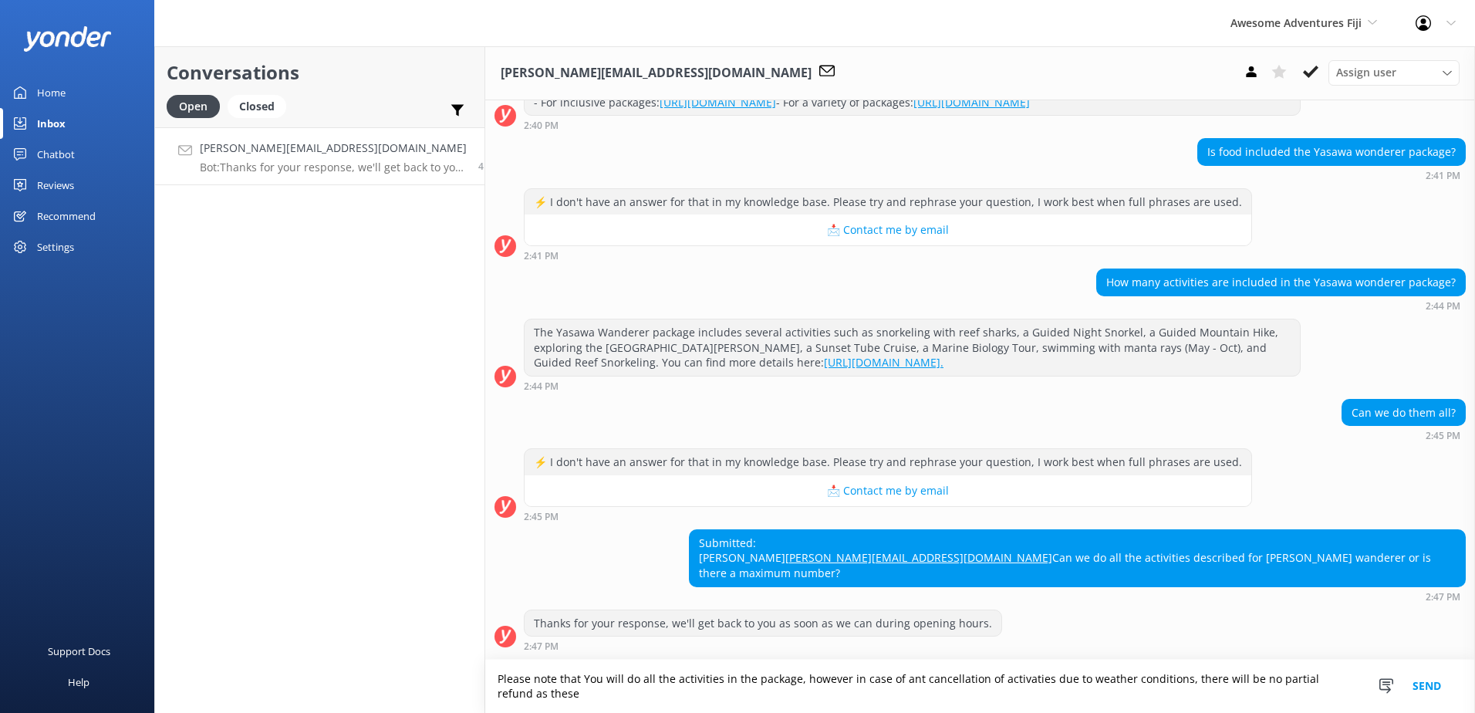
scroll to position [277, 0]
click at [888, 680] on textarea "Please note that You will do all the activities in the package, however in case…" at bounding box center [980, 685] width 990 height 53
click at [1011, 685] on textarea "Please note that You will do all the activities in the package, however in case…" at bounding box center [980, 685] width 990 height 53
type textarea "Please note that You will do all the activities in the package, however in case…"
click at [1428, 691] on button "Send" at bounding box center [1426, 685] width 58 height 53
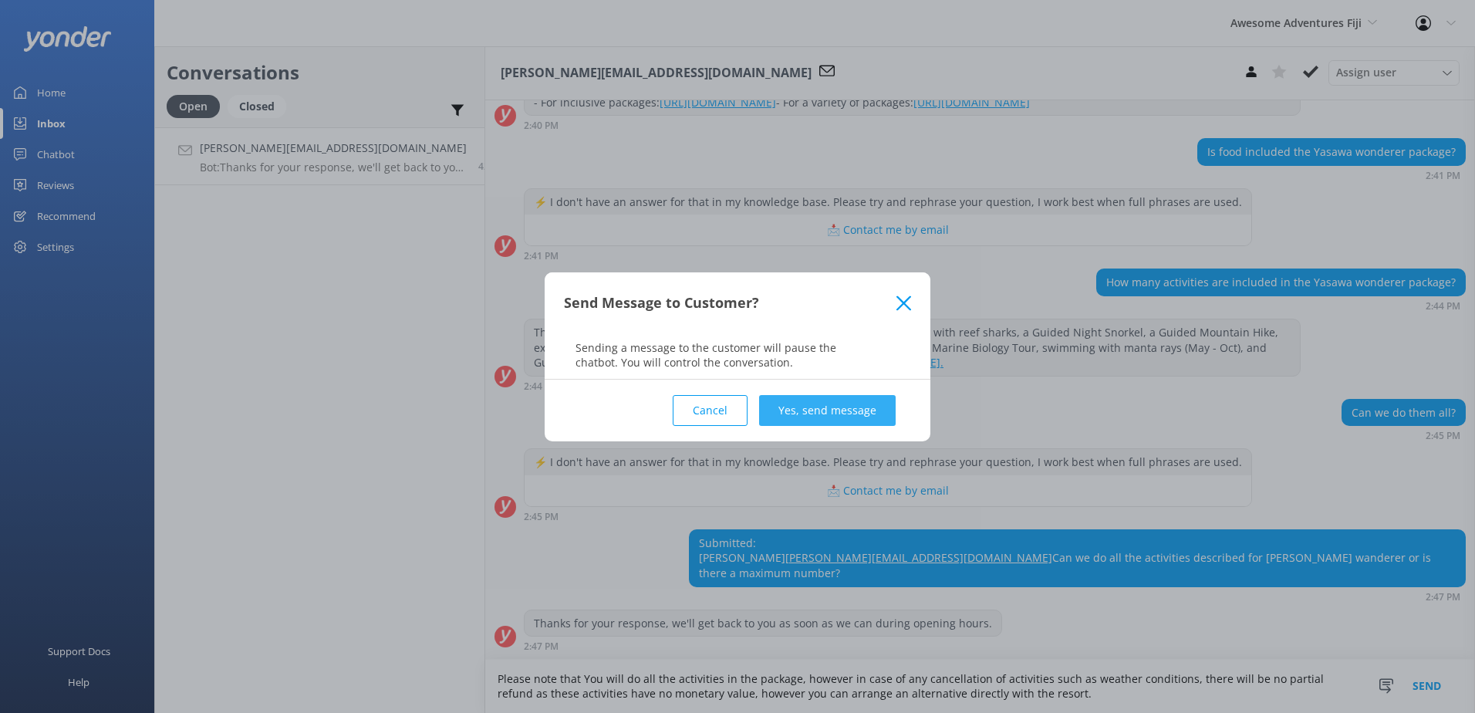
click at [828, 410] on button "Yes, send message" at bounding box center [827, 410] width 137 height 31
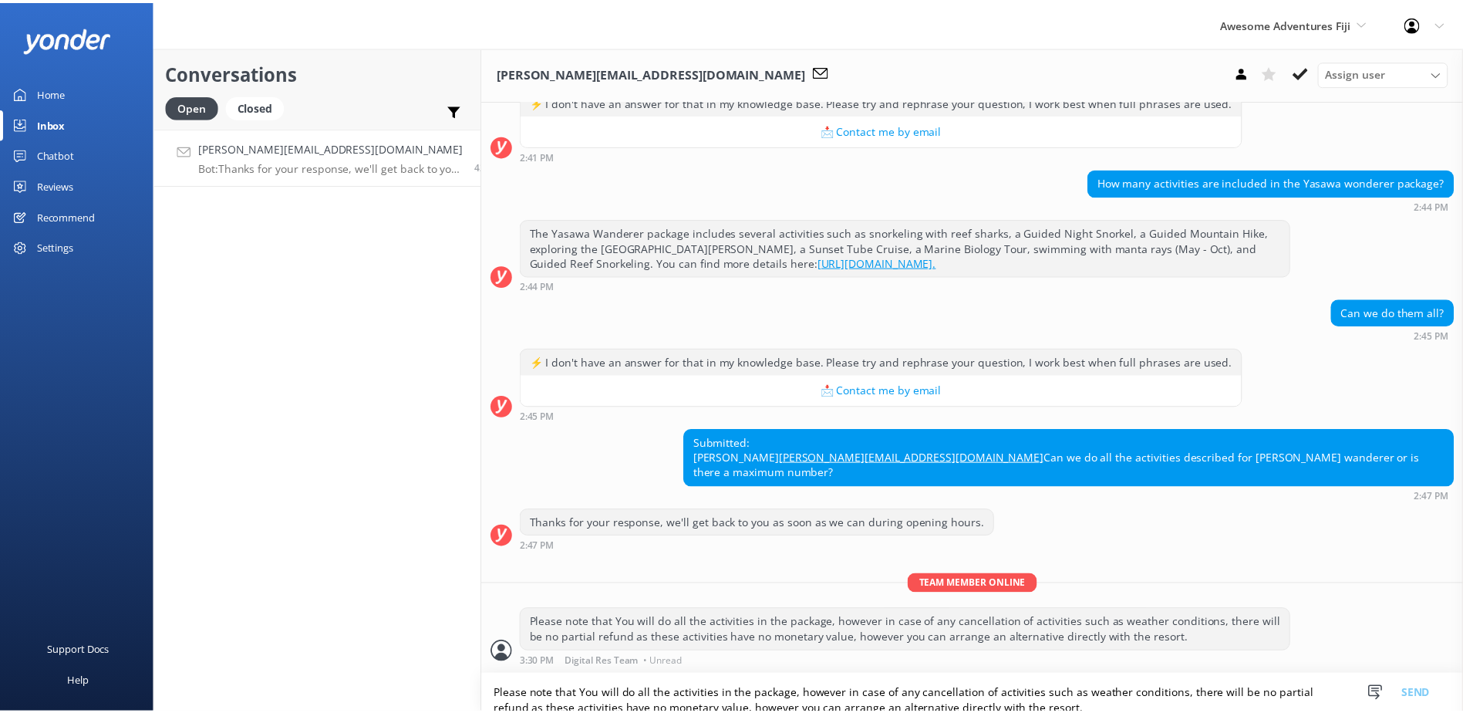
scroll to position [376, 0]
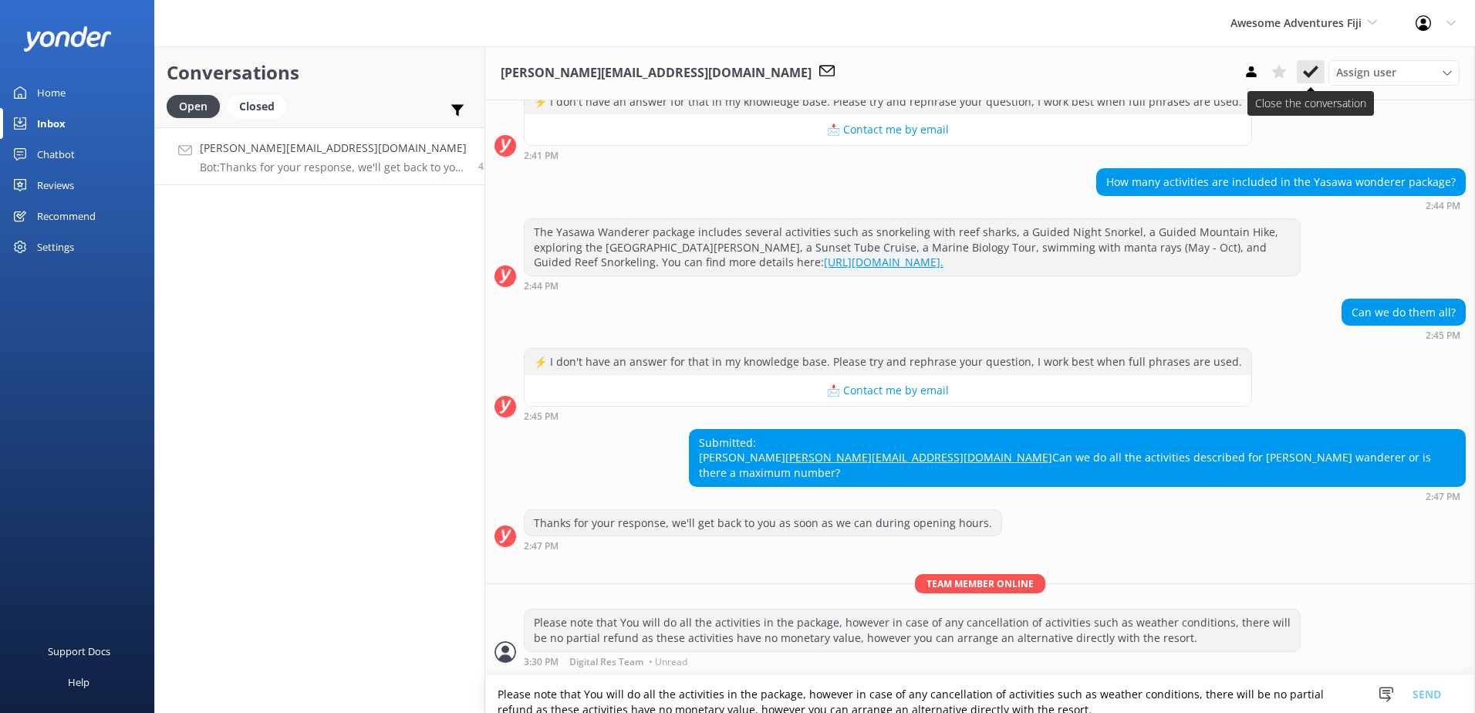
click at [1310, 74] on use at bounding box center [1310, 72] width 15 height 12
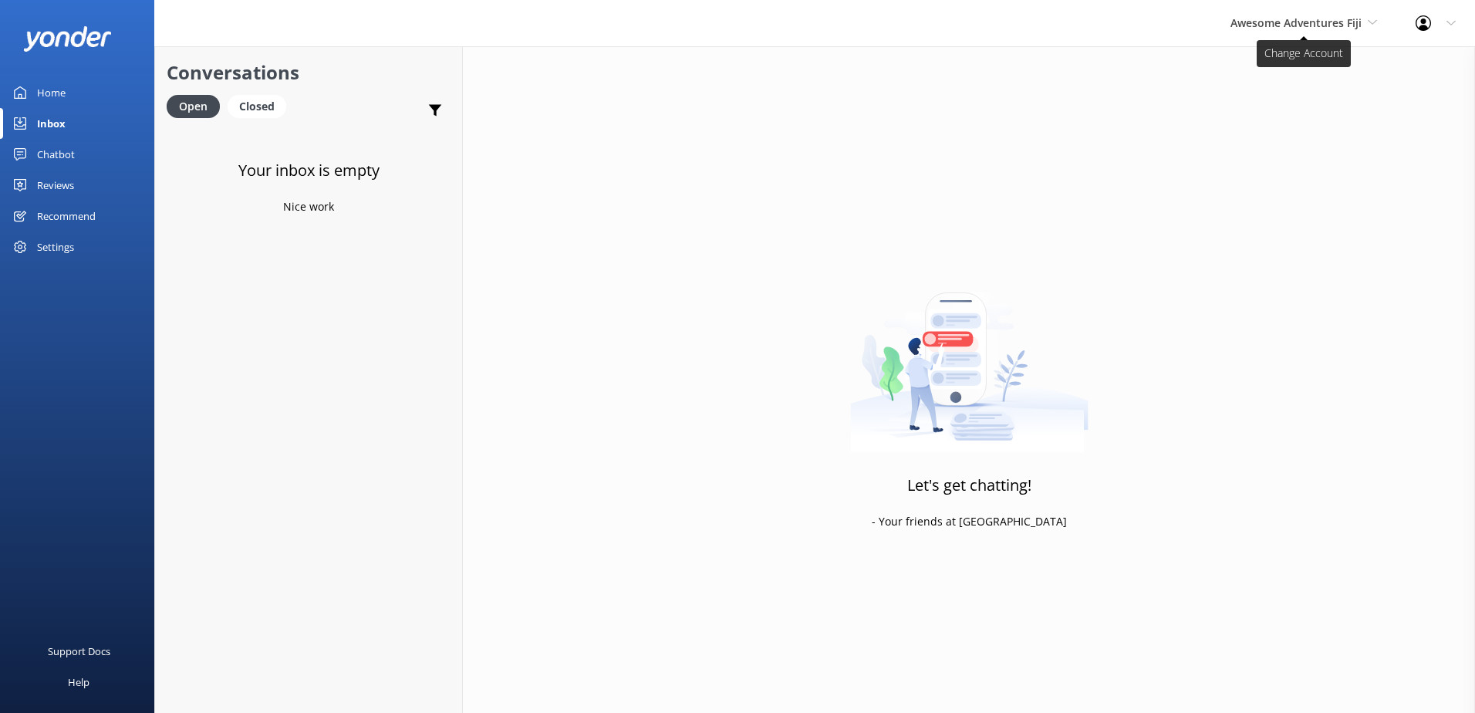
click at [1300, 21] on span "Awesome Adventures Fiji" at bounding box center [1295, 22] width 131 height 15
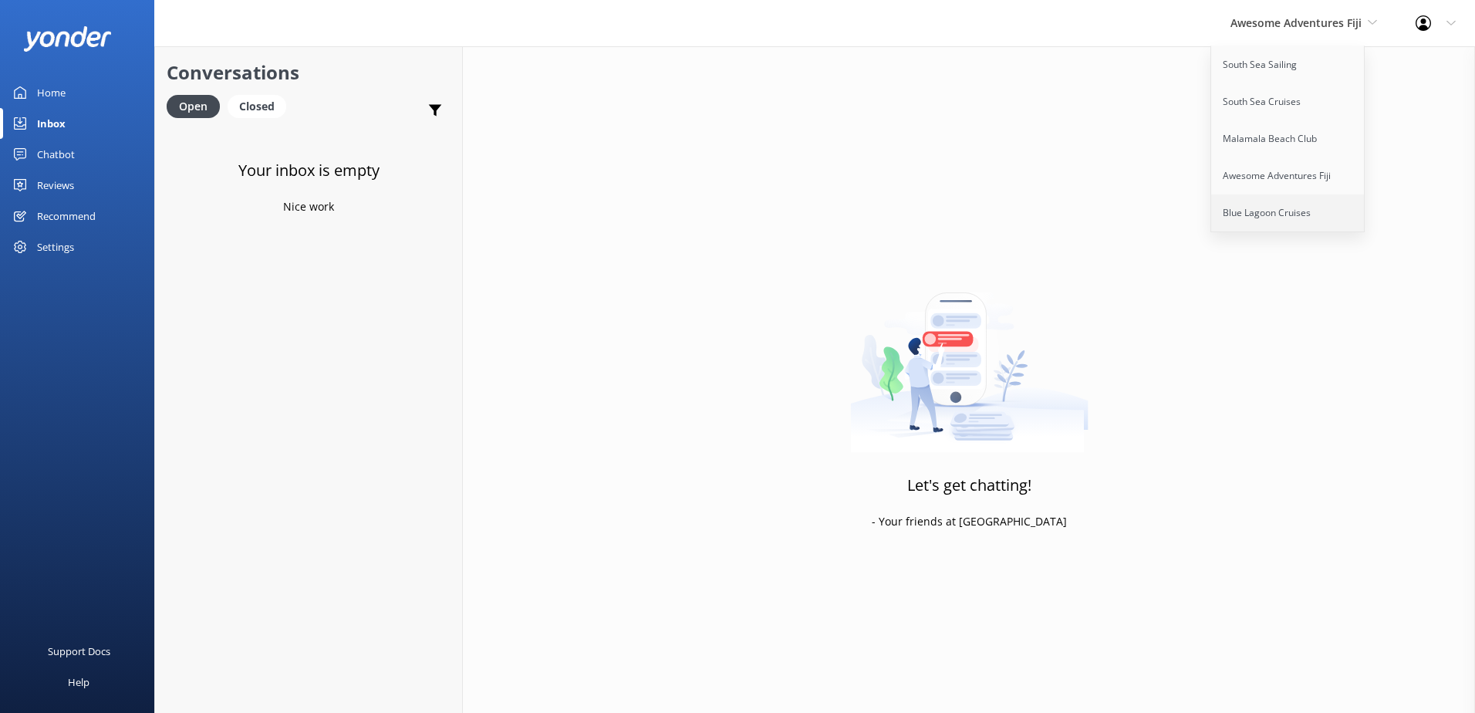
click at [1238, 219] on link "Blue Lagoon Cruises" at bounding box center [1288, 212] width 154 height 37
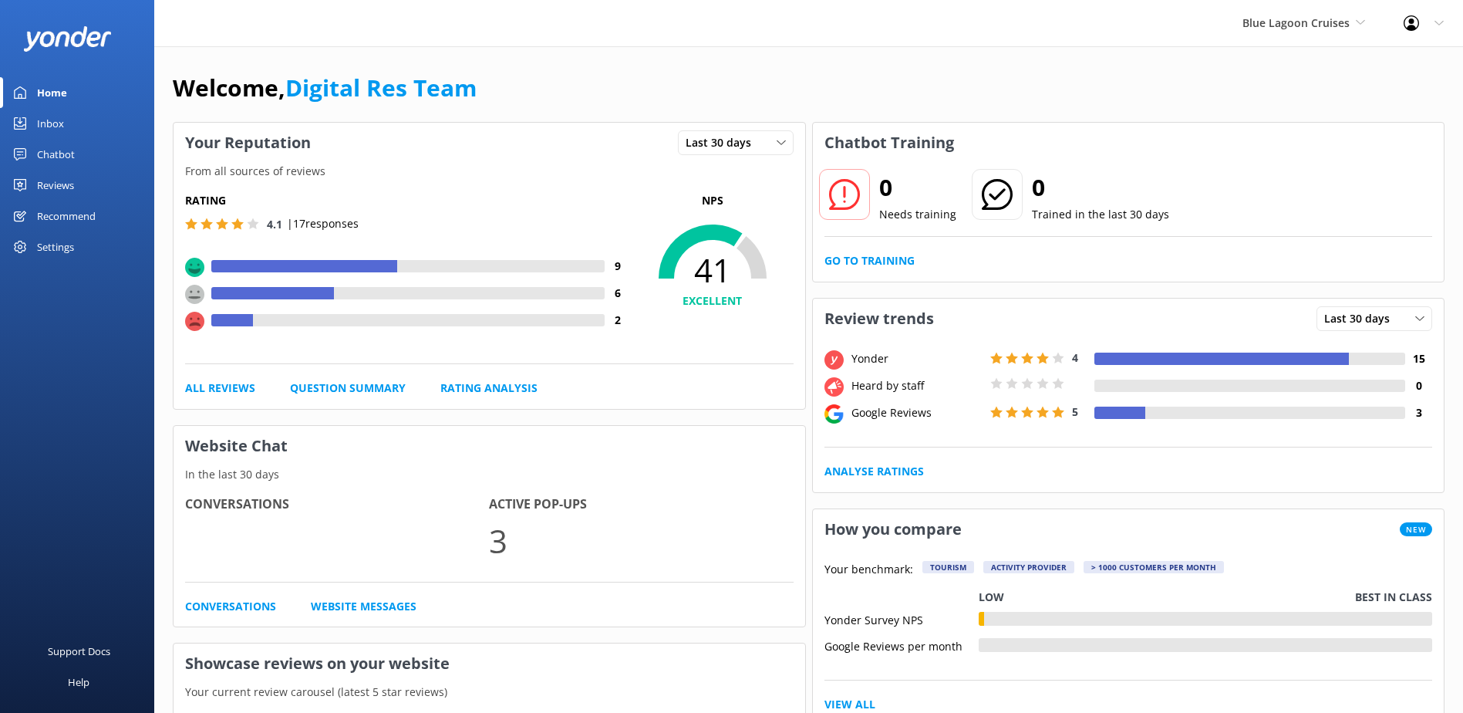
click at [63, 123] on div "Inbox" at bounding box center [50, 123] width 27 height 31
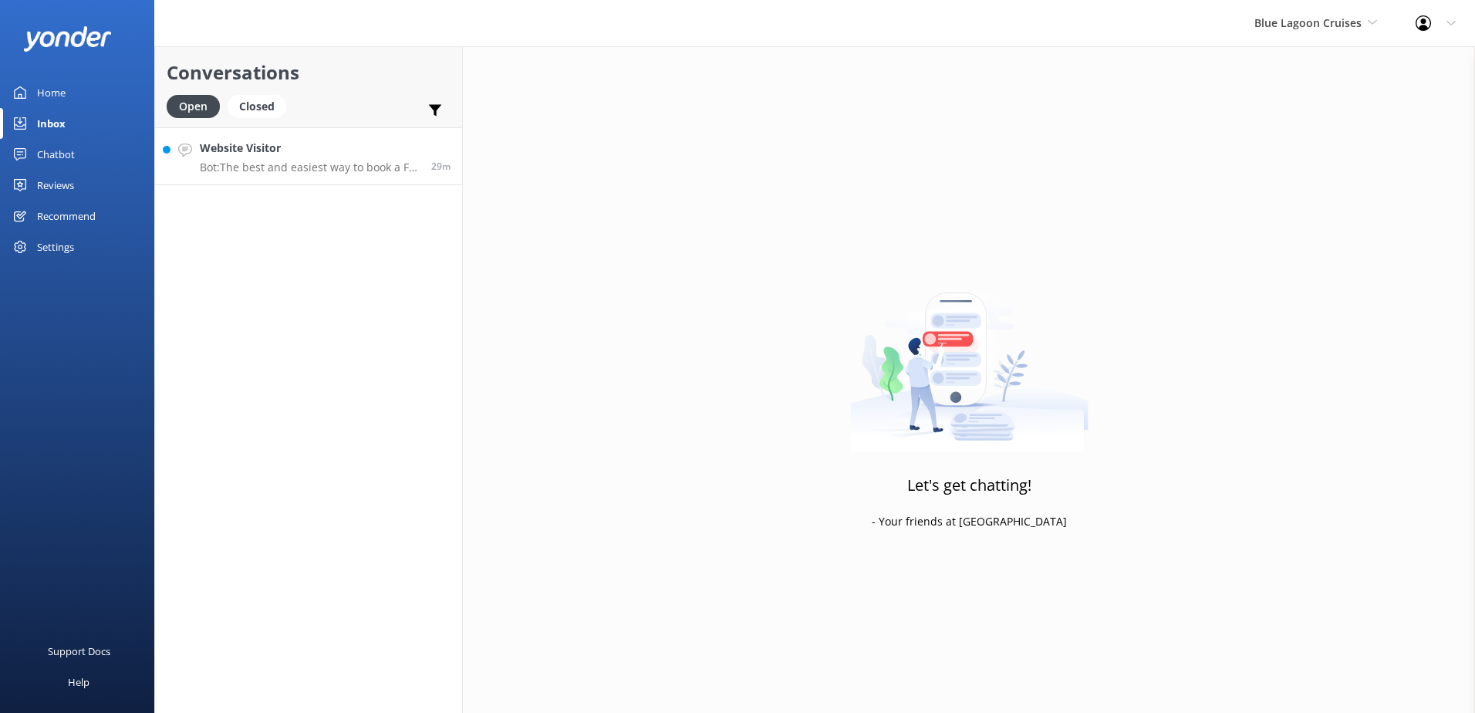
click at [244, 152] on h4 "Website Visitor" at bounding box center [310, 148] width 220 height 17
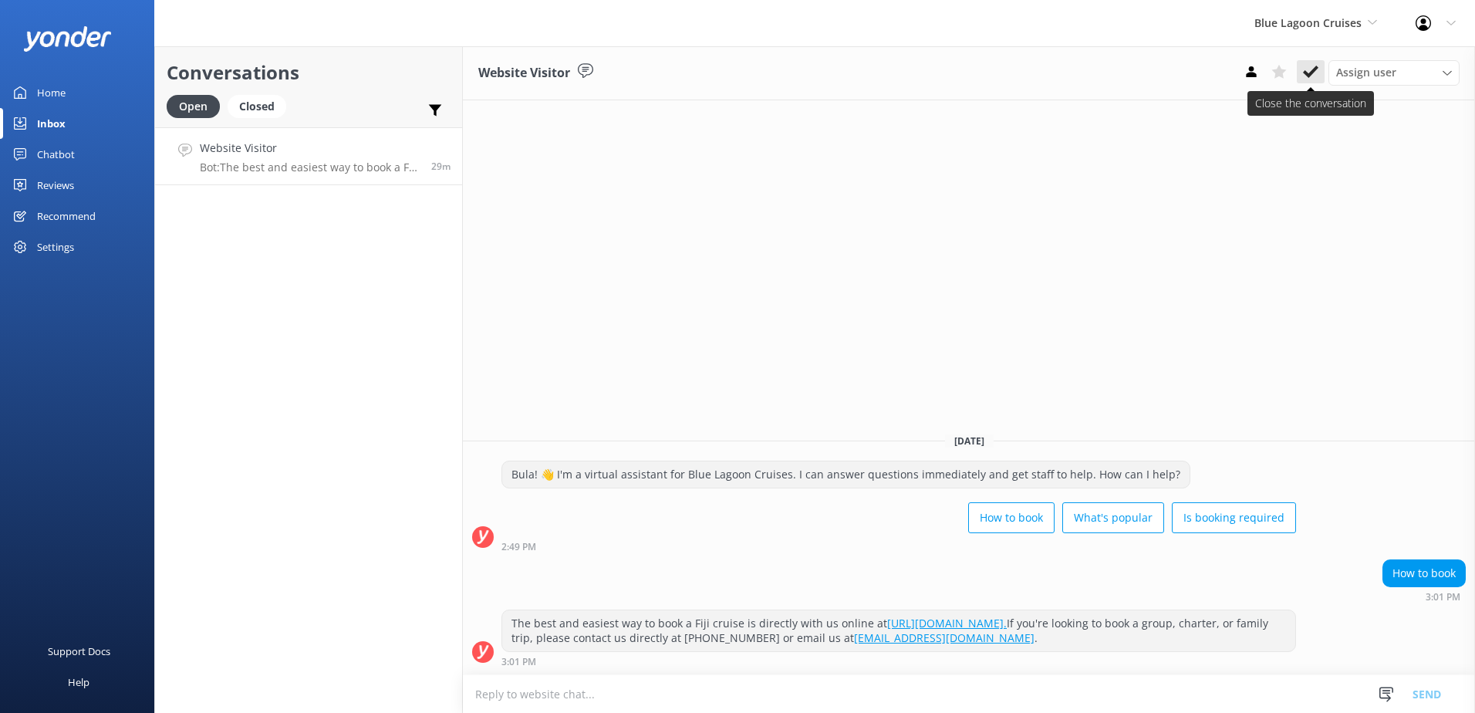
click at [1309, 62] on button at bounding box center [1310, 71] width 28 height 23
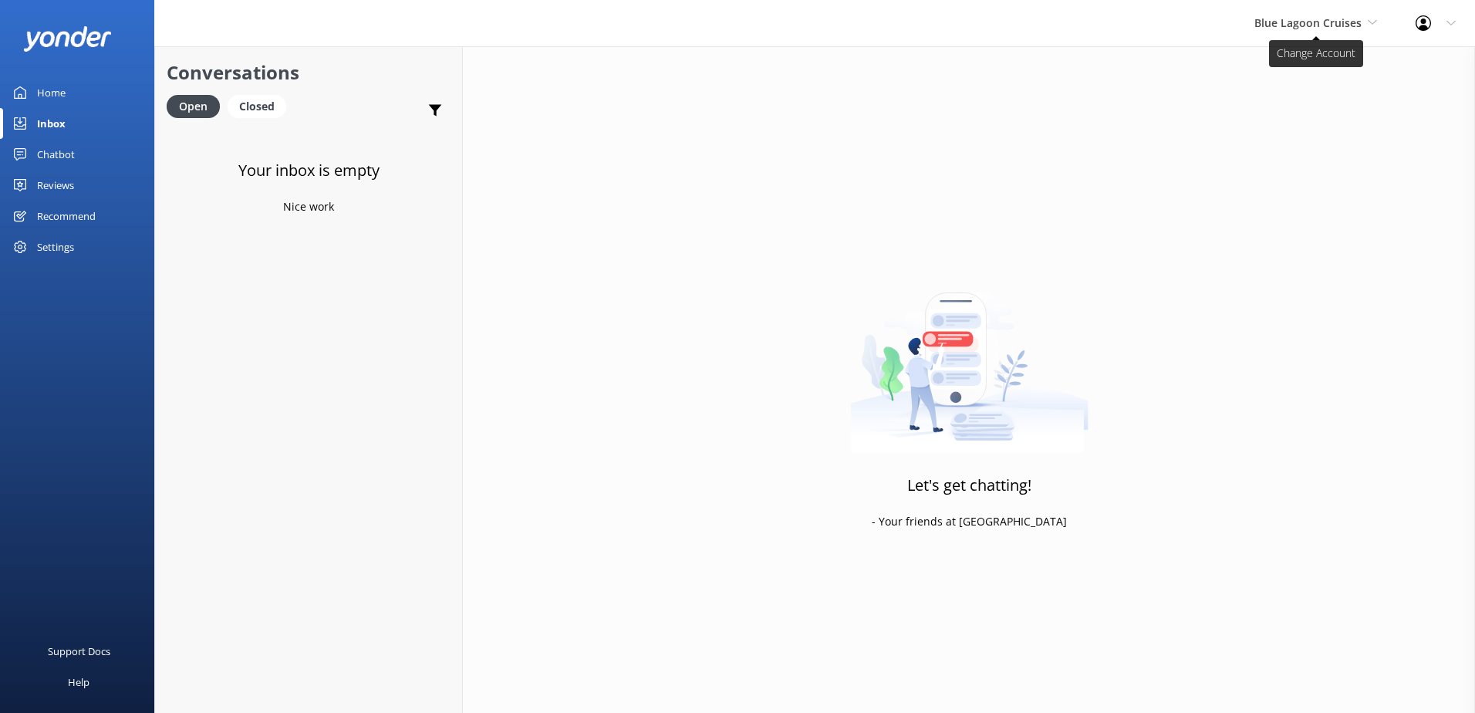
click at [1275, 28] on span "Blue Lagoon Cruises" at bounding box center [1307, 22] width 107 height 15
click at [1282, 52] on link "South Sea Sailing" at bounding box center [1312, 64] width 154 height 37
